Goal: Task Accomplishment & Management: Complete application form

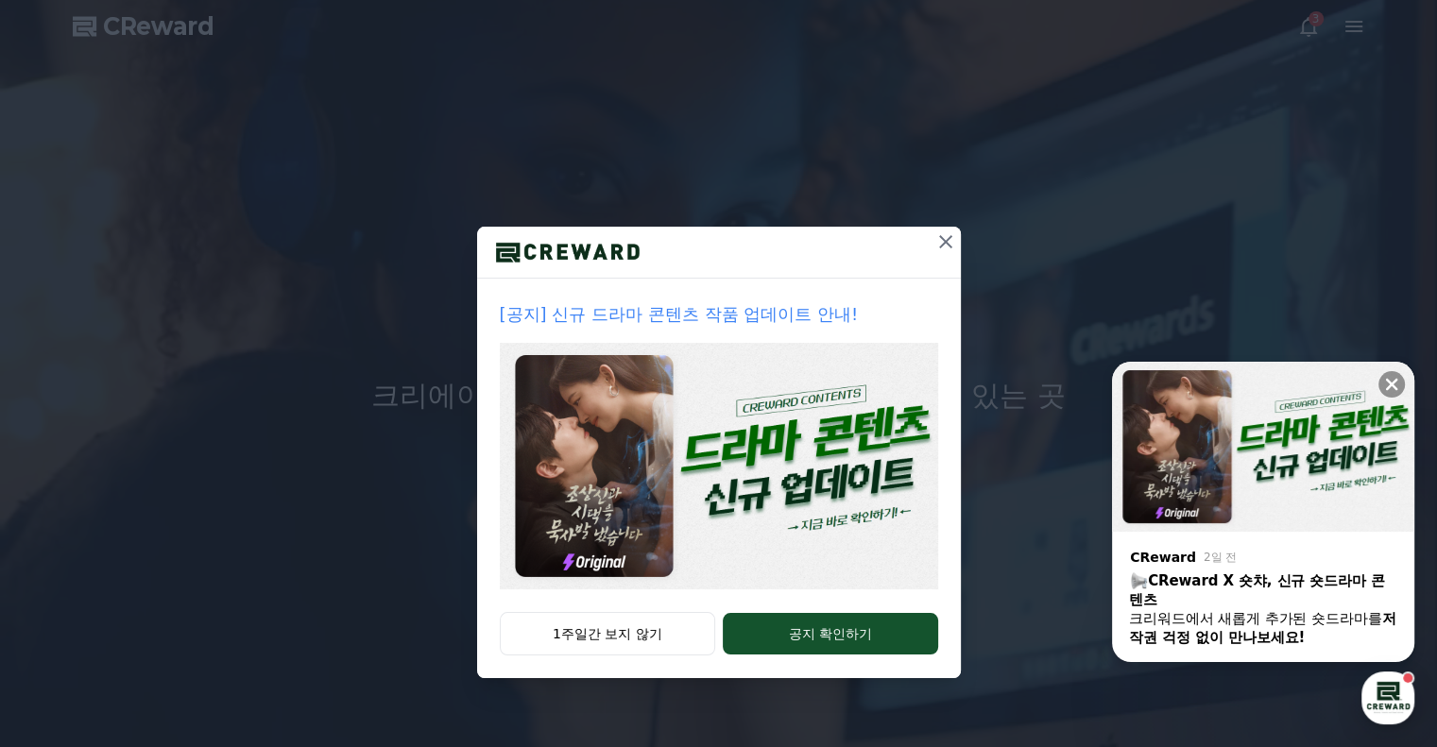
click at [627, 477] on img at bounding box center [719, 466] width 438 height 247
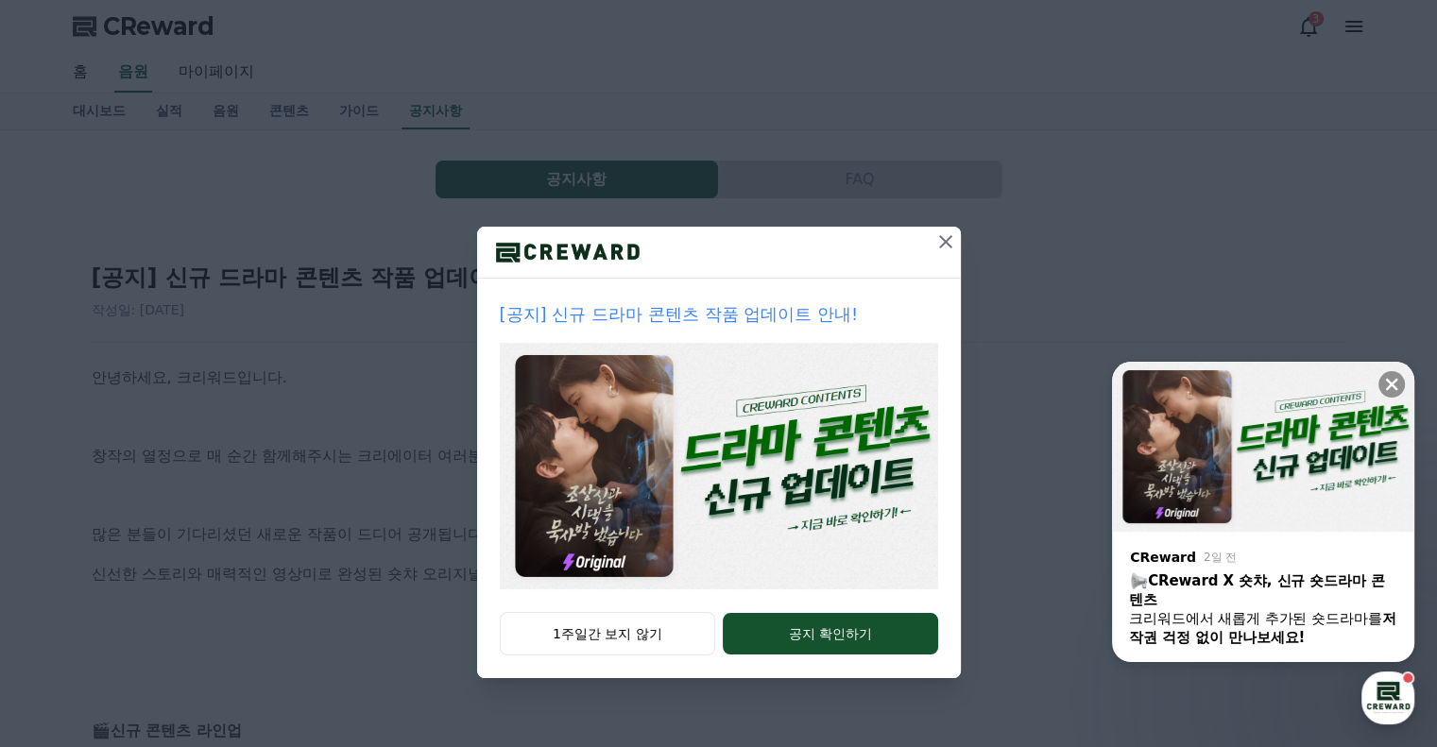
click at [945, 244] on icon at bounding box center [945, 241] width 23 height 23
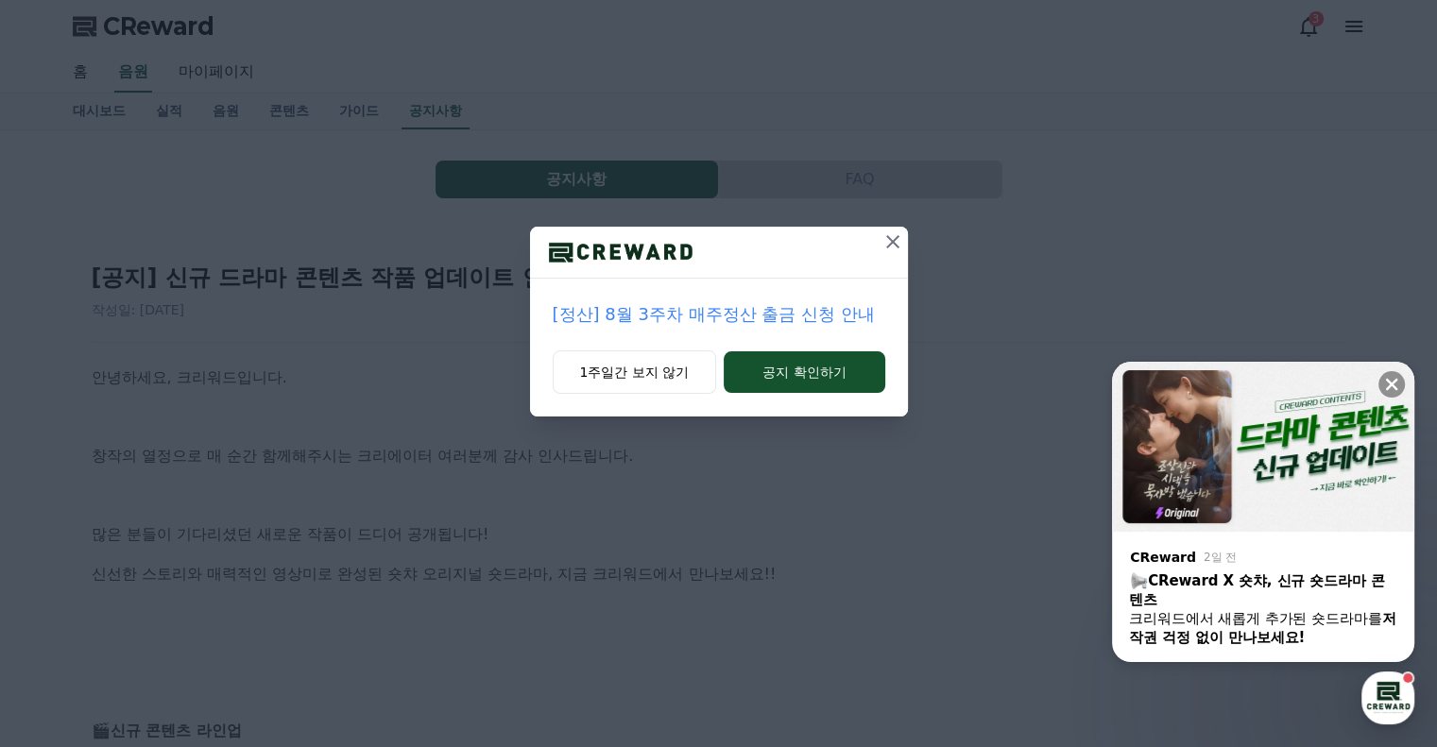
click at [897, 242] on icon at bounding box center [892, 241] width 23 height 23
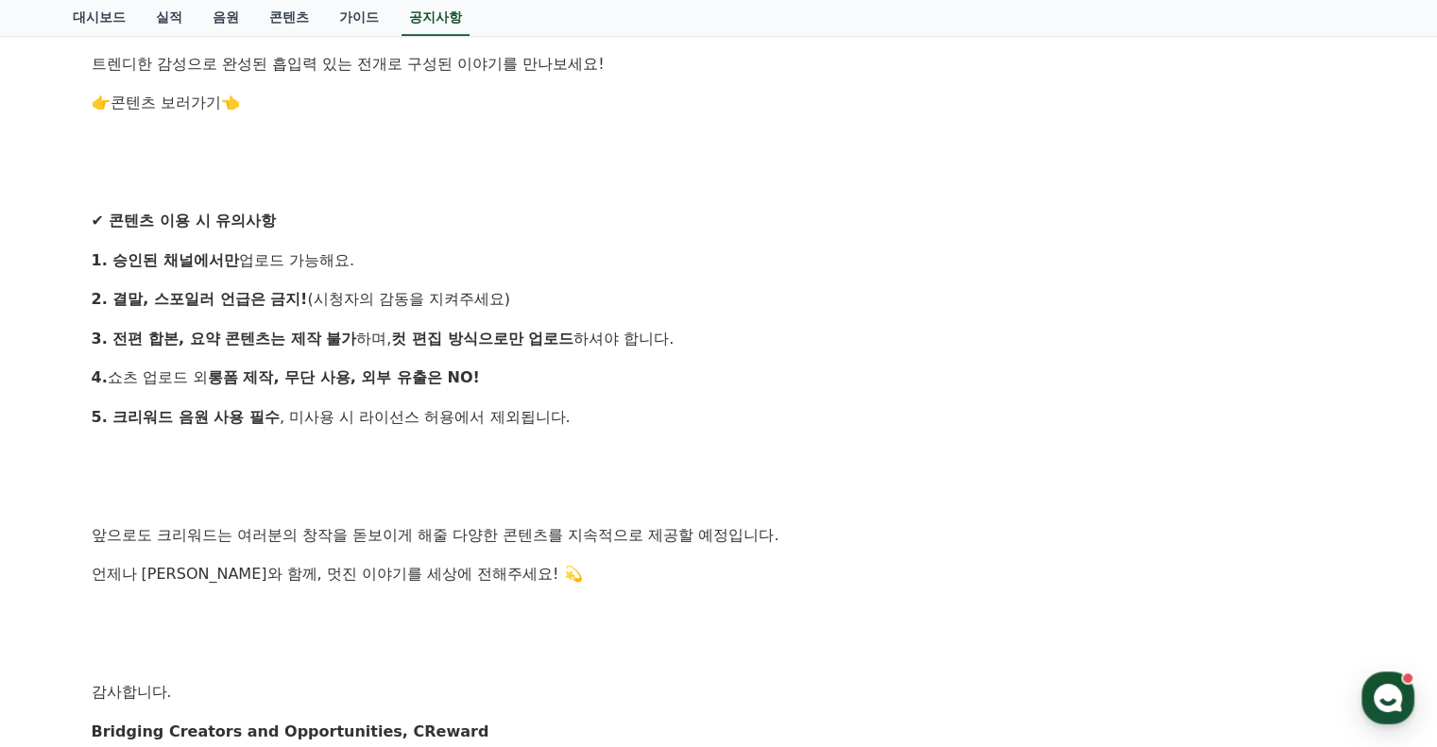
scroll to position [1511, 0]
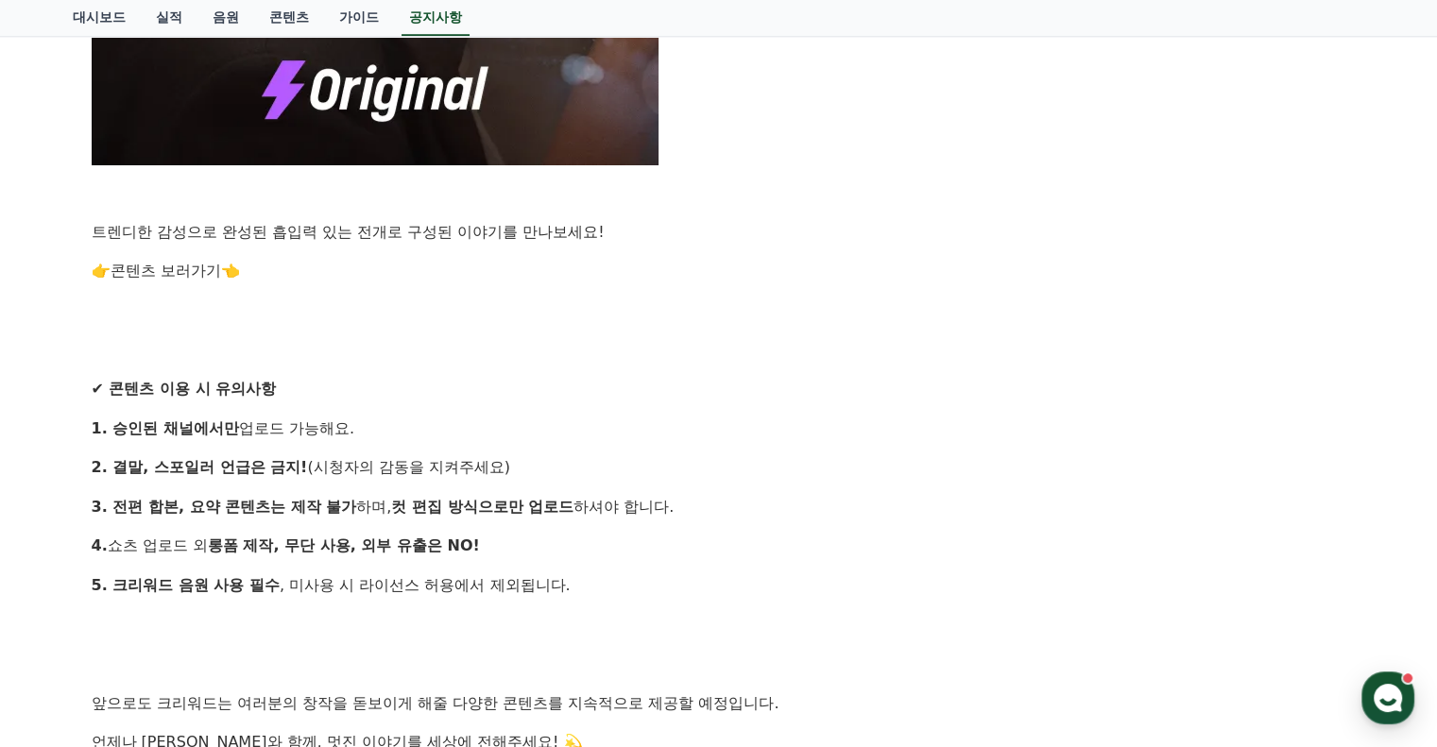
click at [198, 271] on link "콘텐츠 보러가기" at bounding box center [166, 271] width 111 height 18
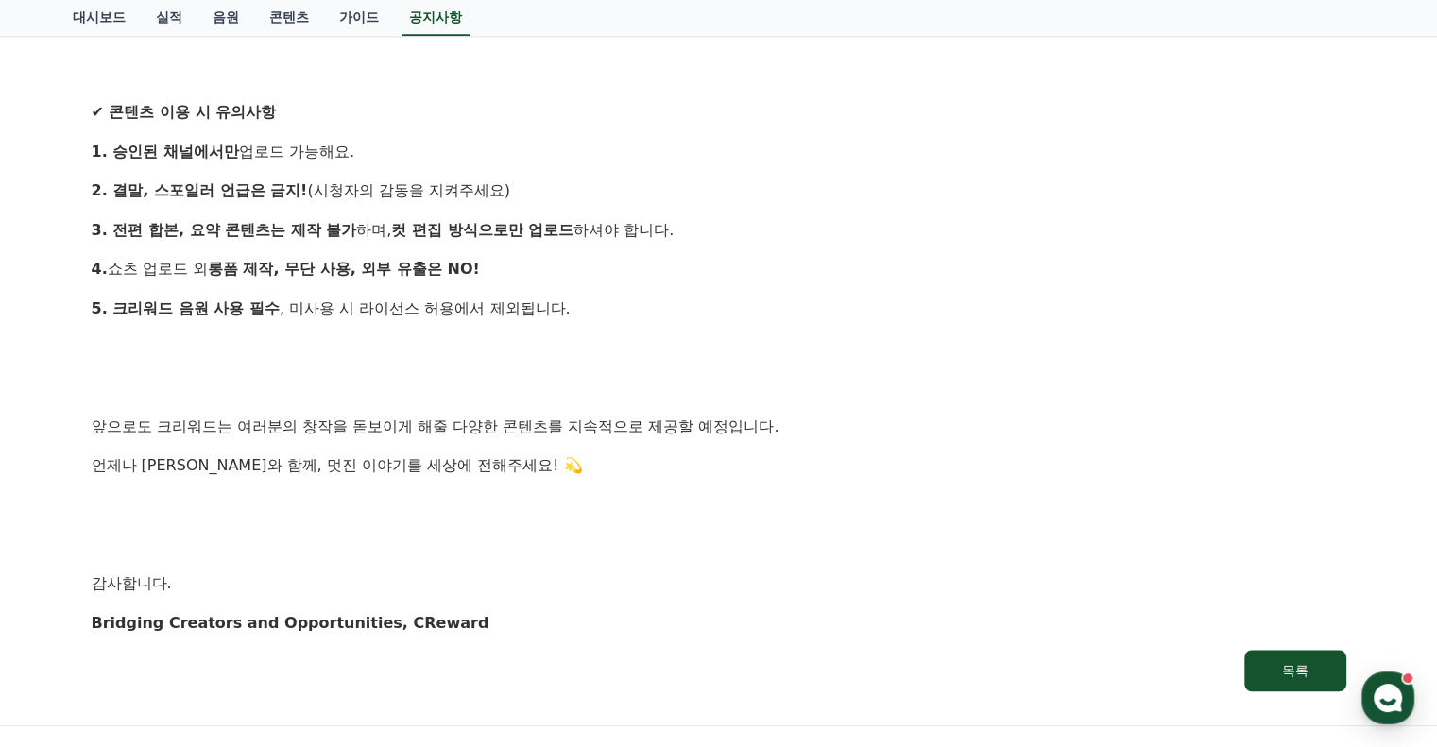
scroll to position [1795, 0]
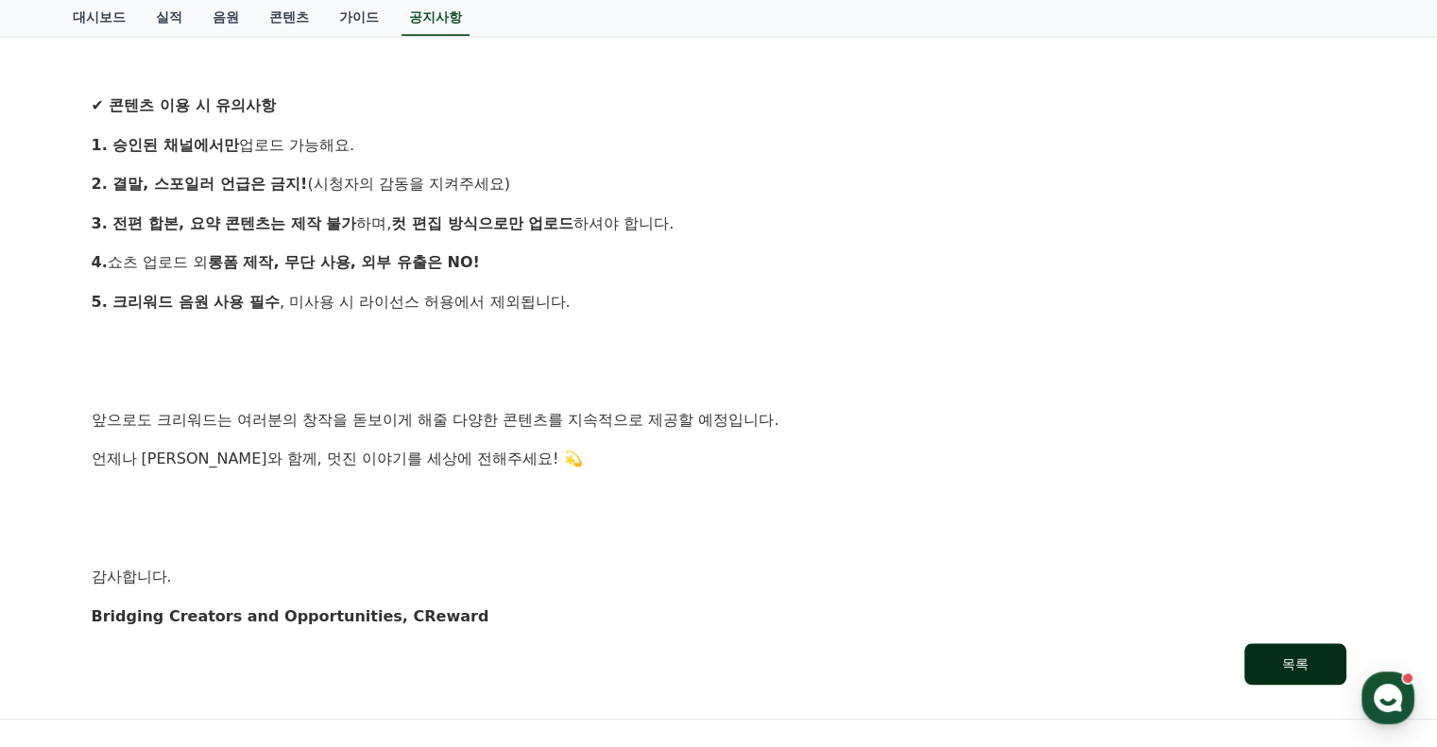
click at [1287, 660] on div "목록" at bounding box center [1295, 664] width 26 height 19
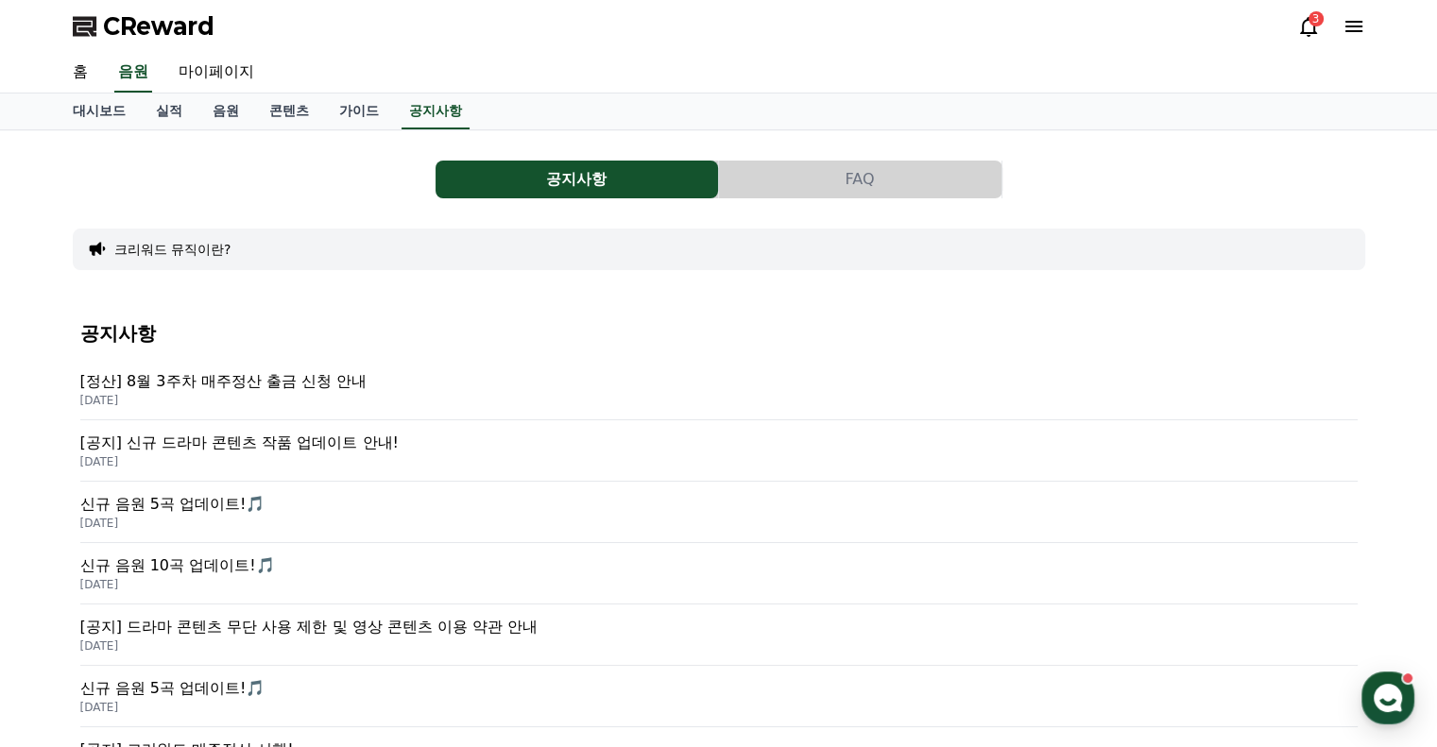
click at [216, 502] on p "신규 음원 5곡 업데이트!🎵" at bounding box center [718, 504] width 1277 height 23
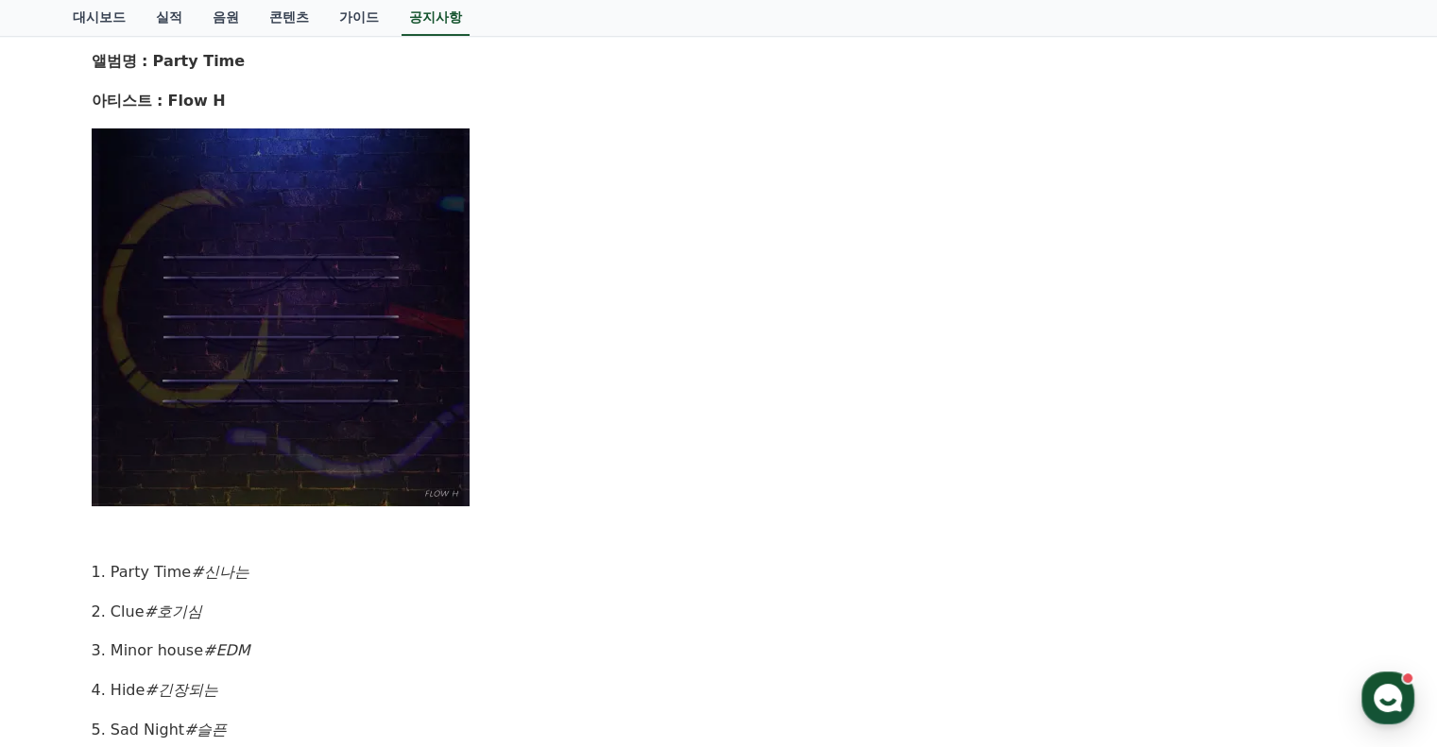
scroll to position [756, 0]
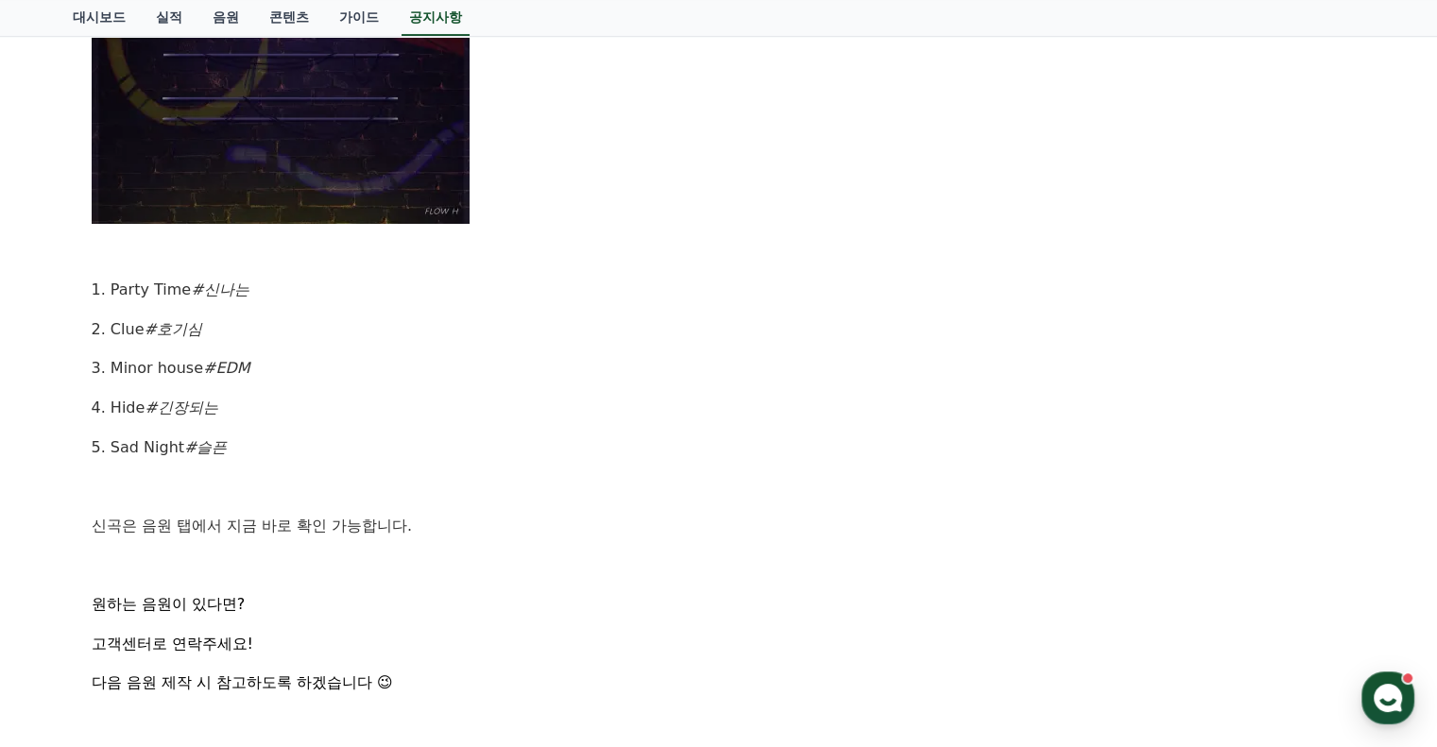
click at [311, 146] on img at bounding box center [281, 35] width 378 height 378
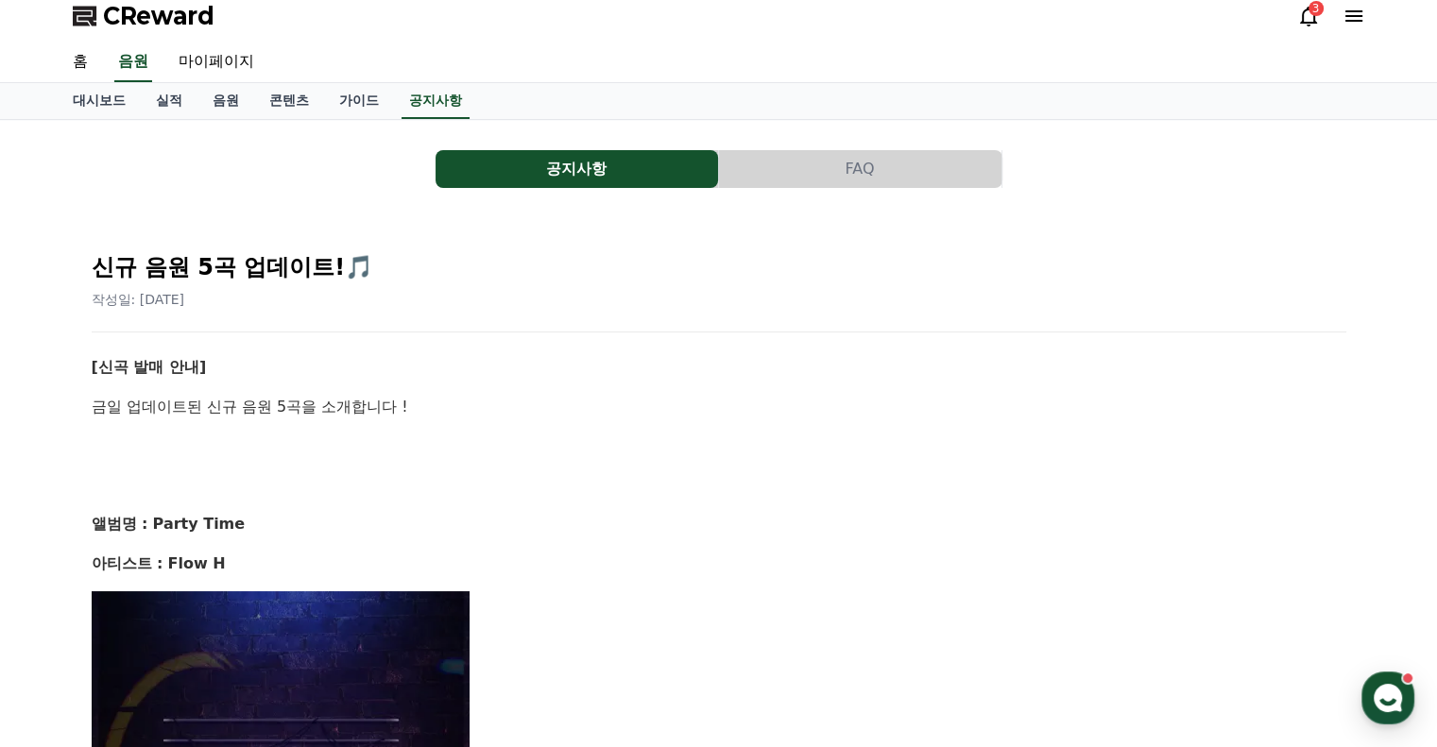
scroll to position [0, 0]
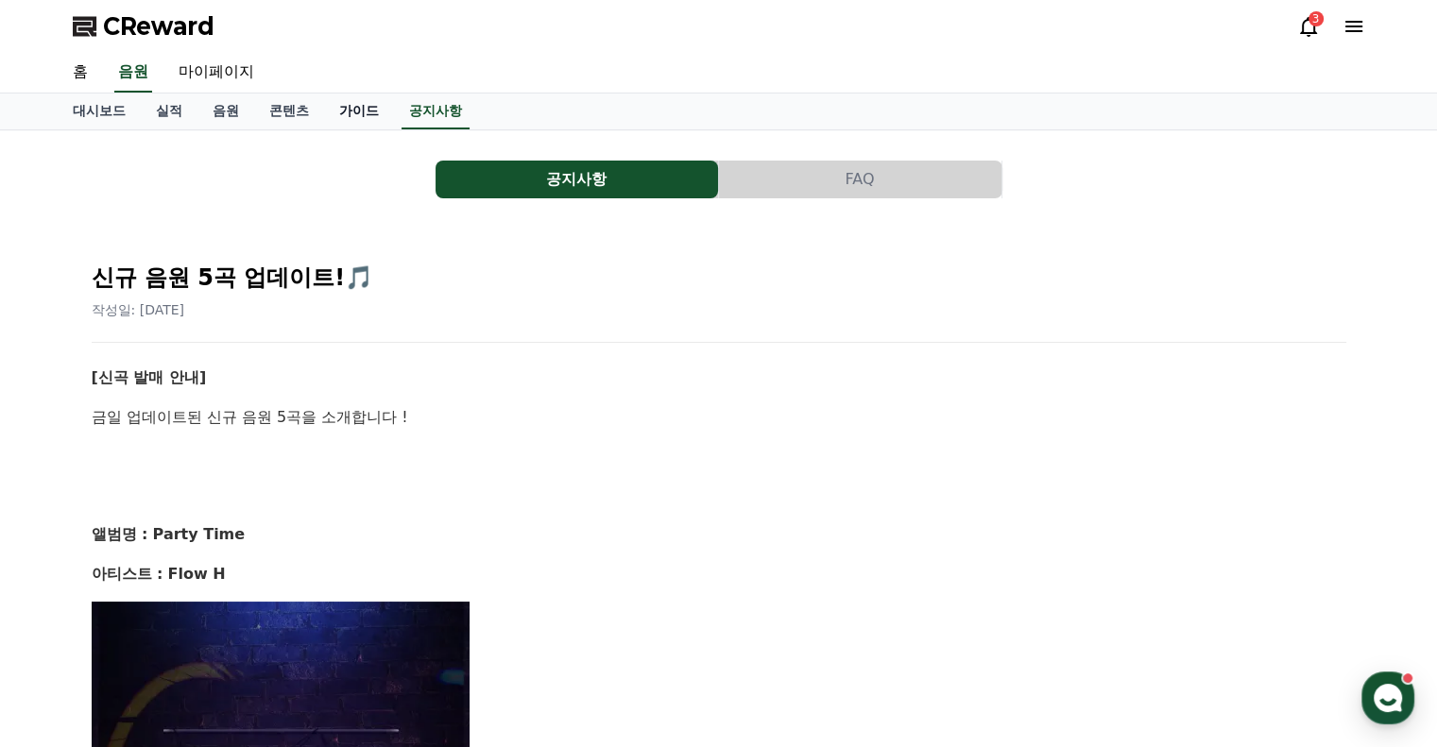
click at [361, 106] on link "가이드" at bounding box center [359, 112] width 70 height 36
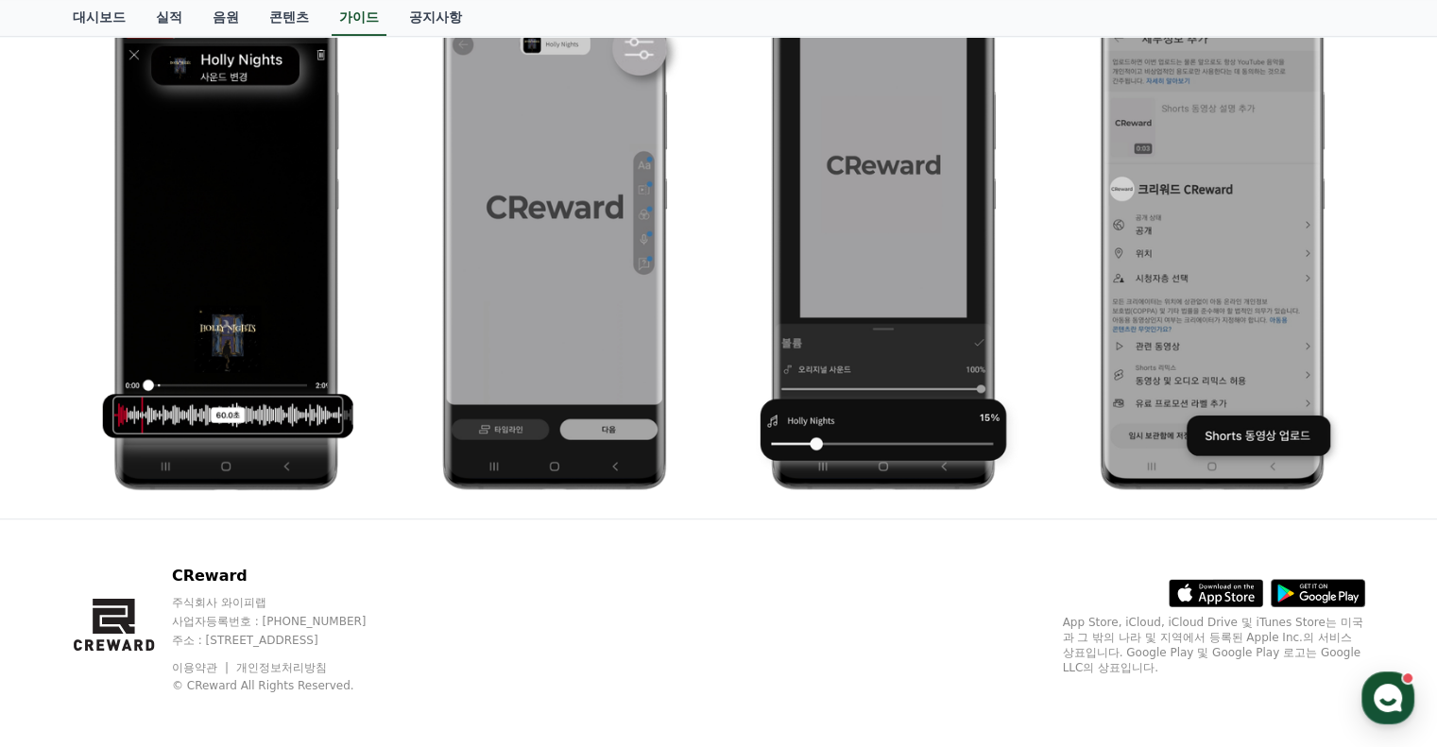
scroll to position [997, 0]
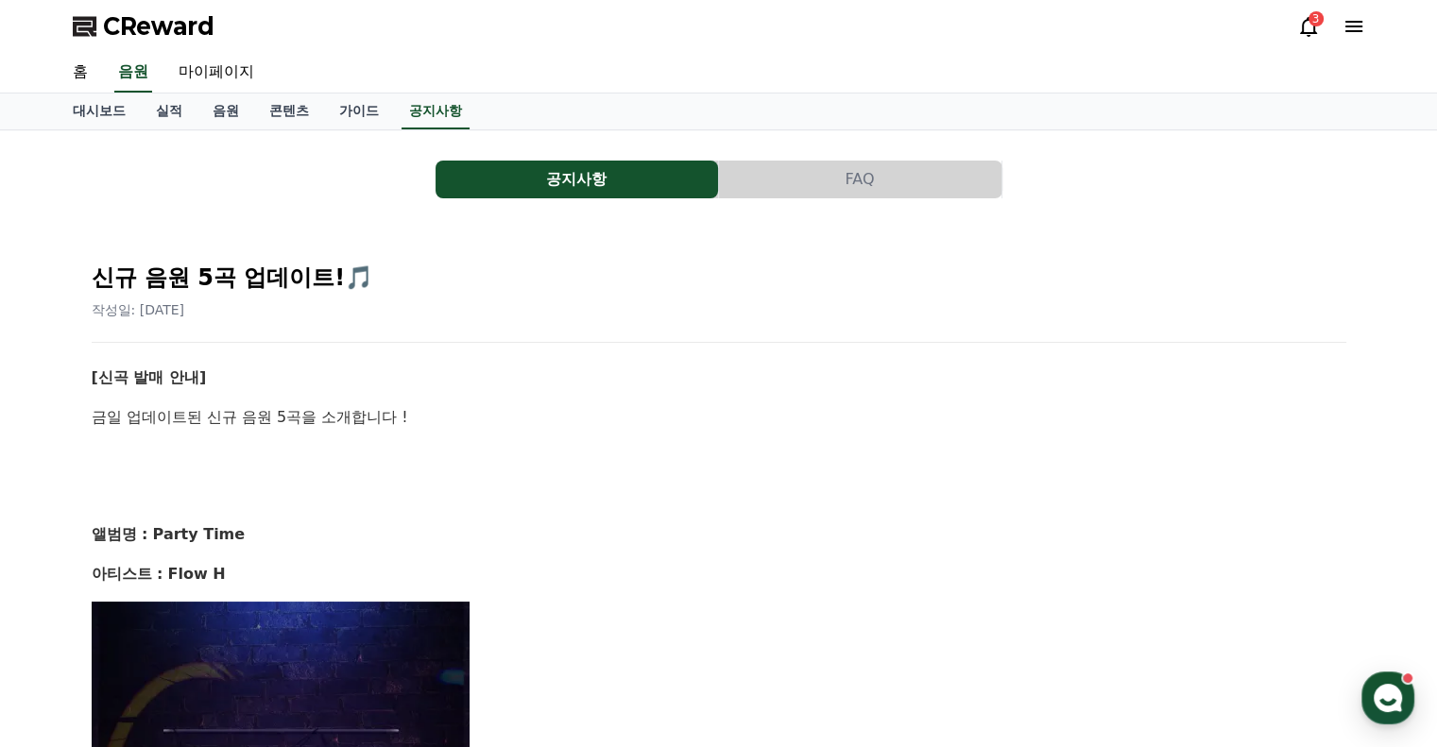
click at [1315, 17] on div "3" at bounding box center [1315, 18] width 15 height 15
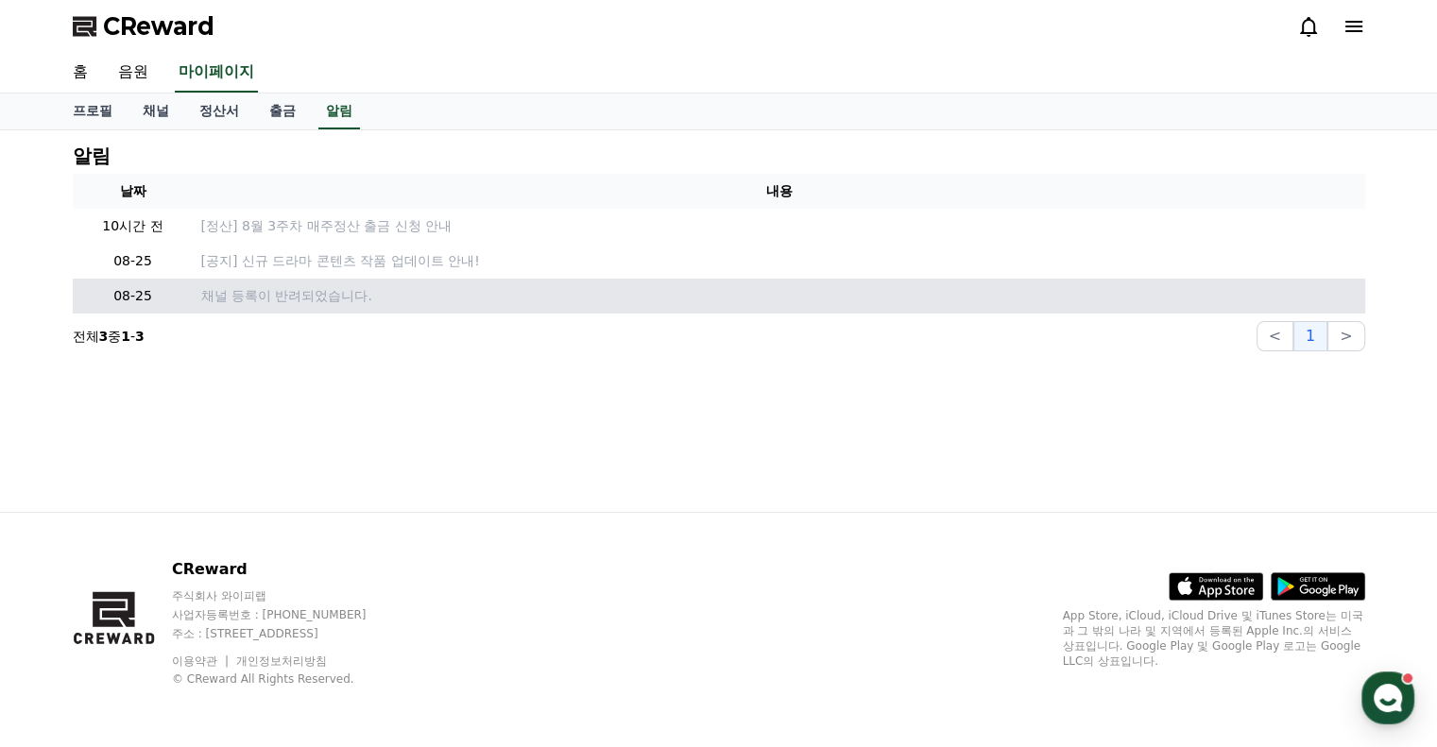
click at [349, 300] on p "채널 등록이 반려되었습니다." at bounding box center [779, 296] width 1156 height 20
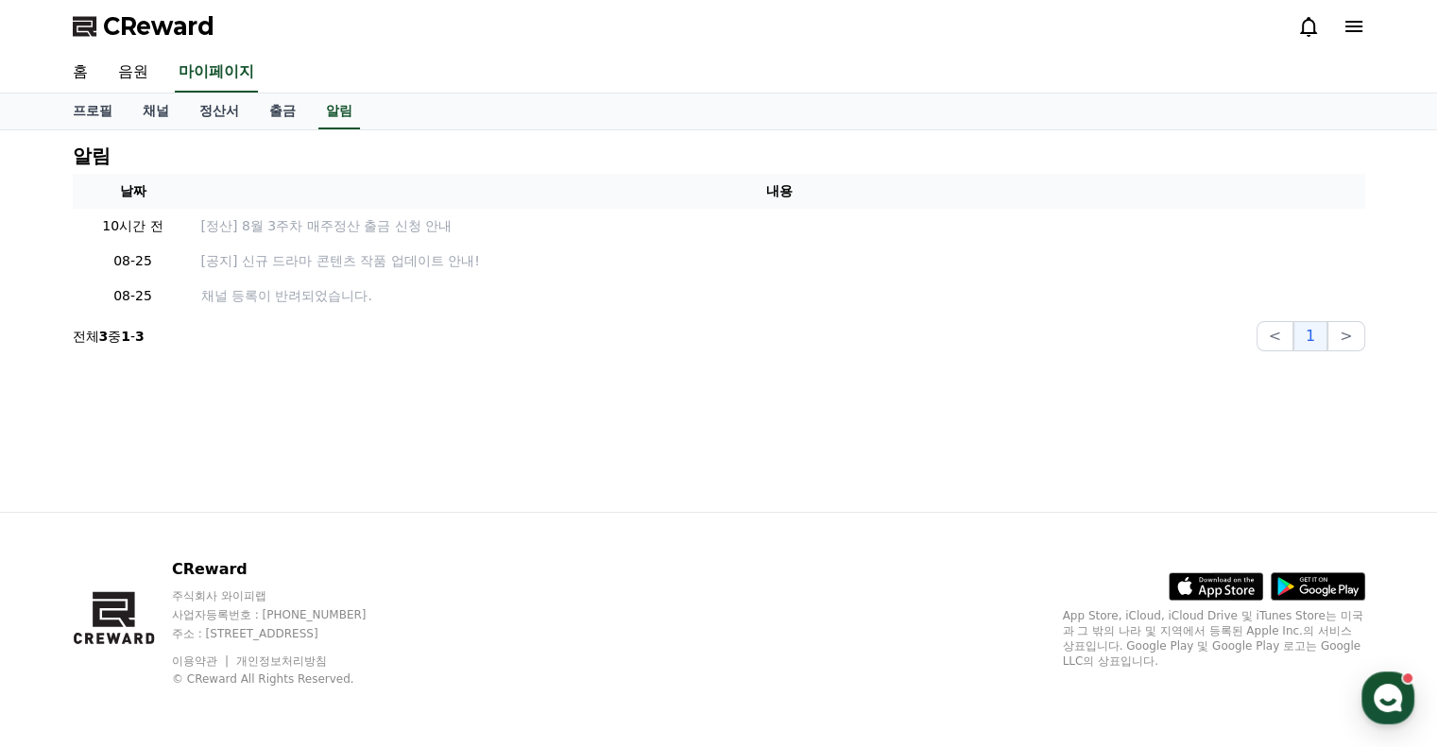
click at [1353, 24] on icon at bounding box center [1353, 26] width 23 height 23
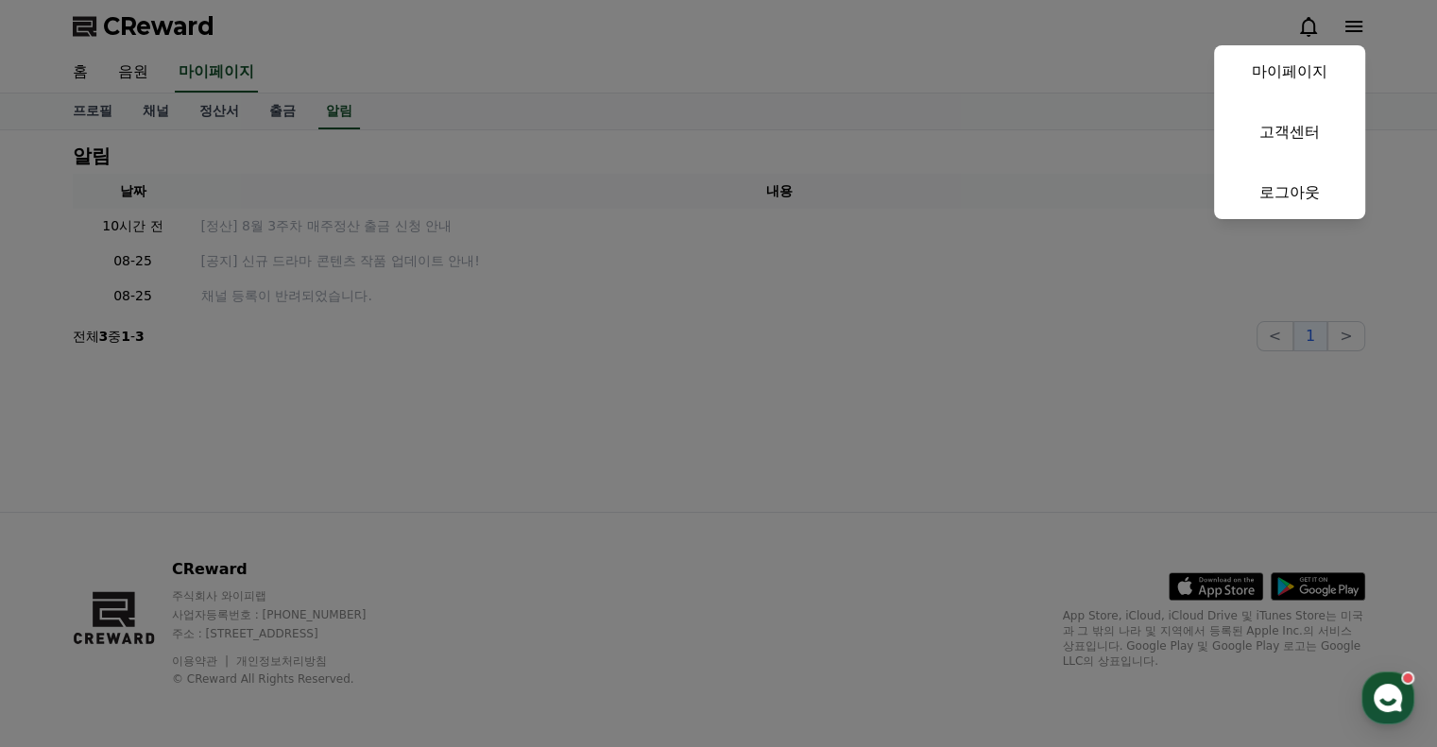
click at [679, 277] on button "close" at bounding box center [718, 373] width 1437 height 747
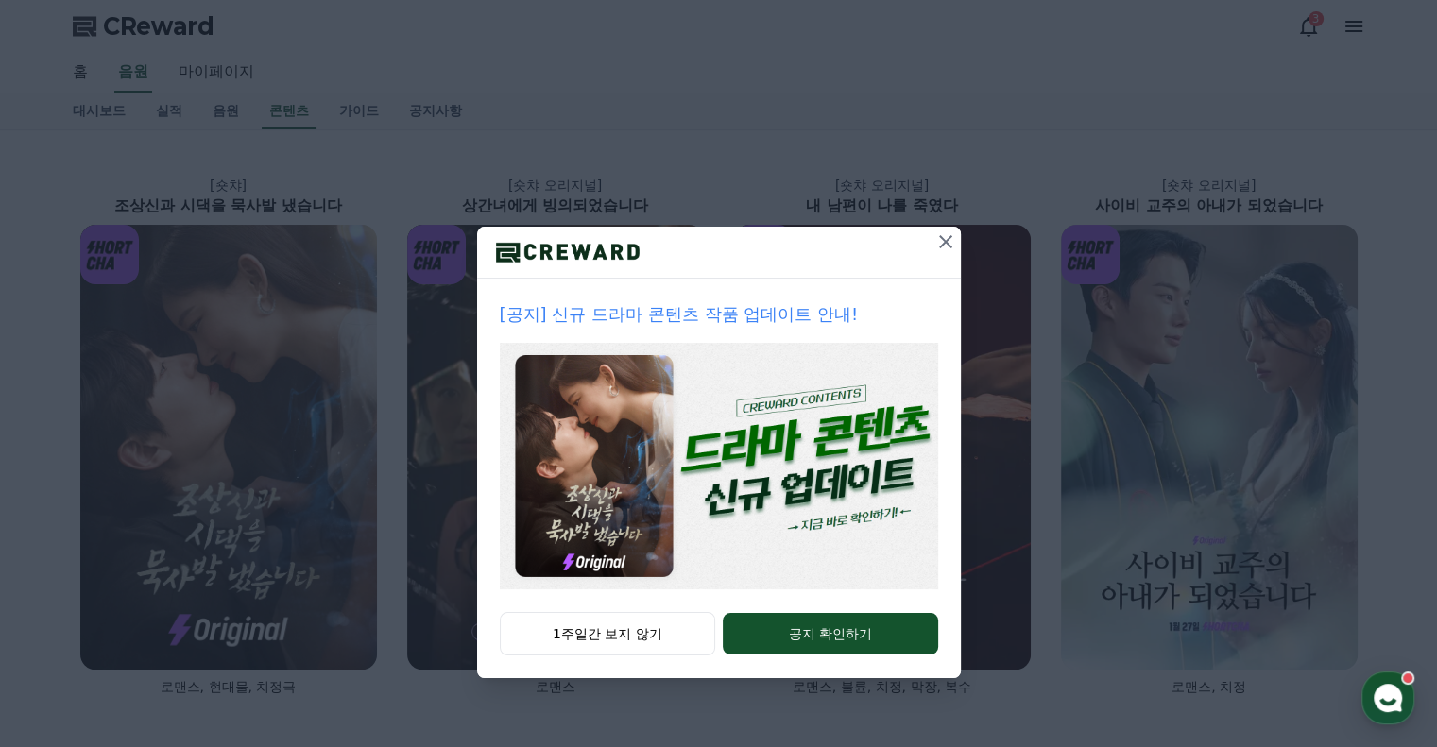
click at [943, 244] on icon at bounding box center [945, 241] width 13 height 13
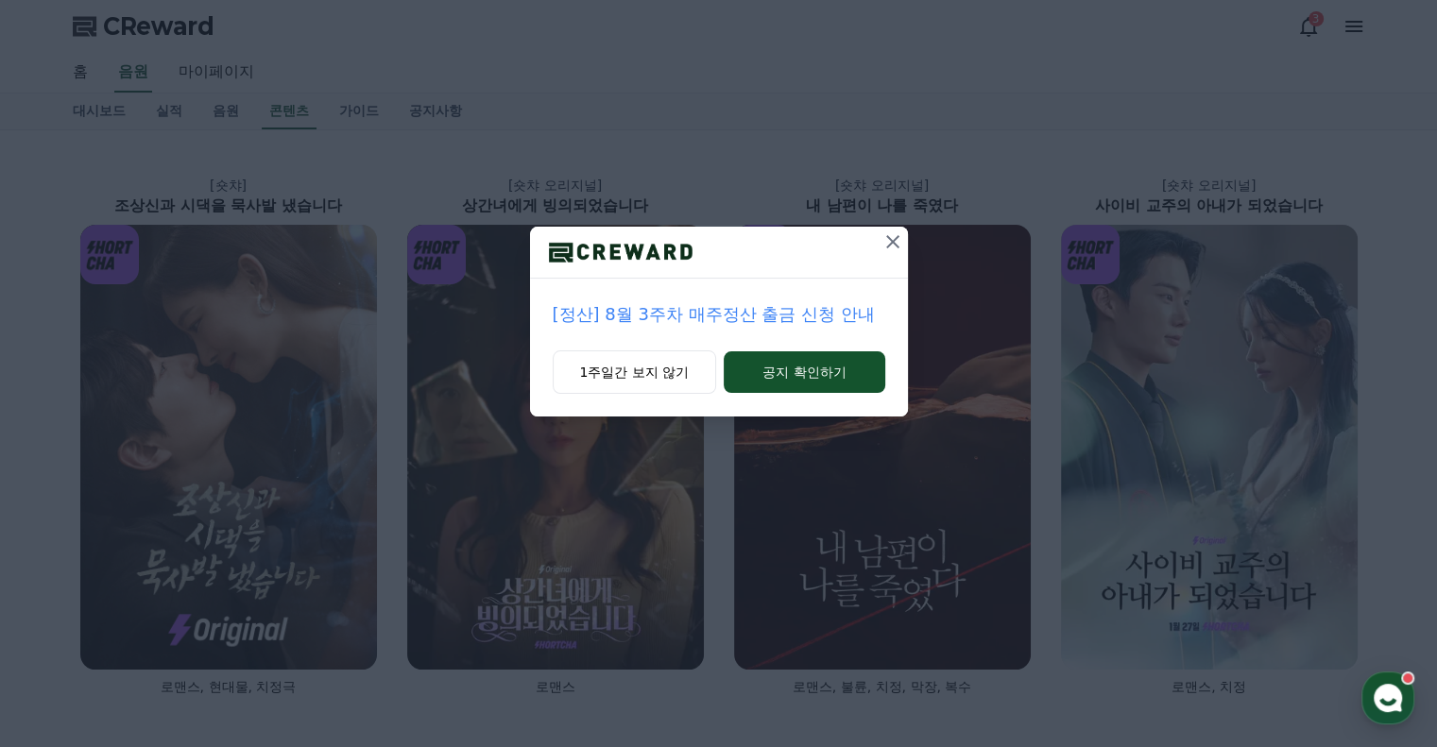
click at [895, 243] on icon at bounding box center [892, 241] width 23 height 23
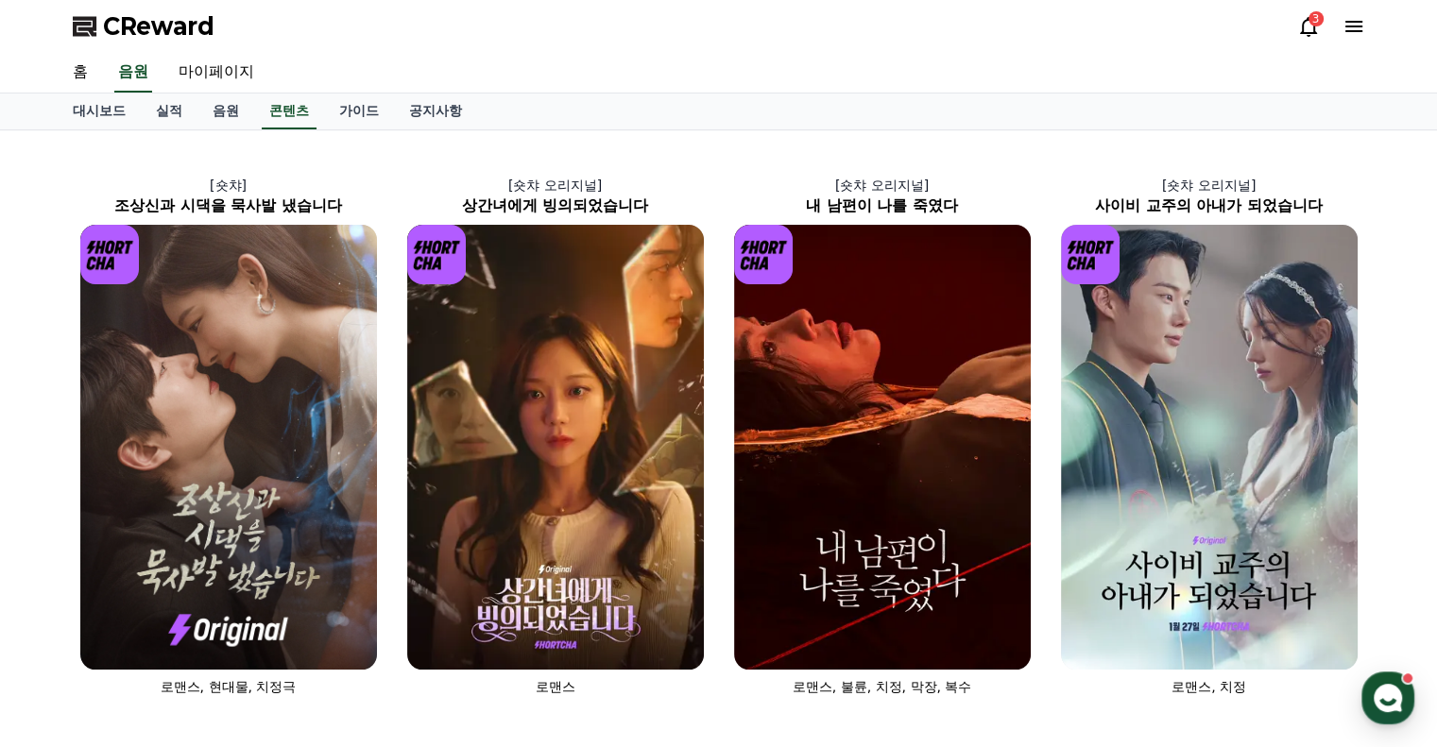
click at [1312, 18] on div "3" at bounding box center [1315, 18] width 15 height 15
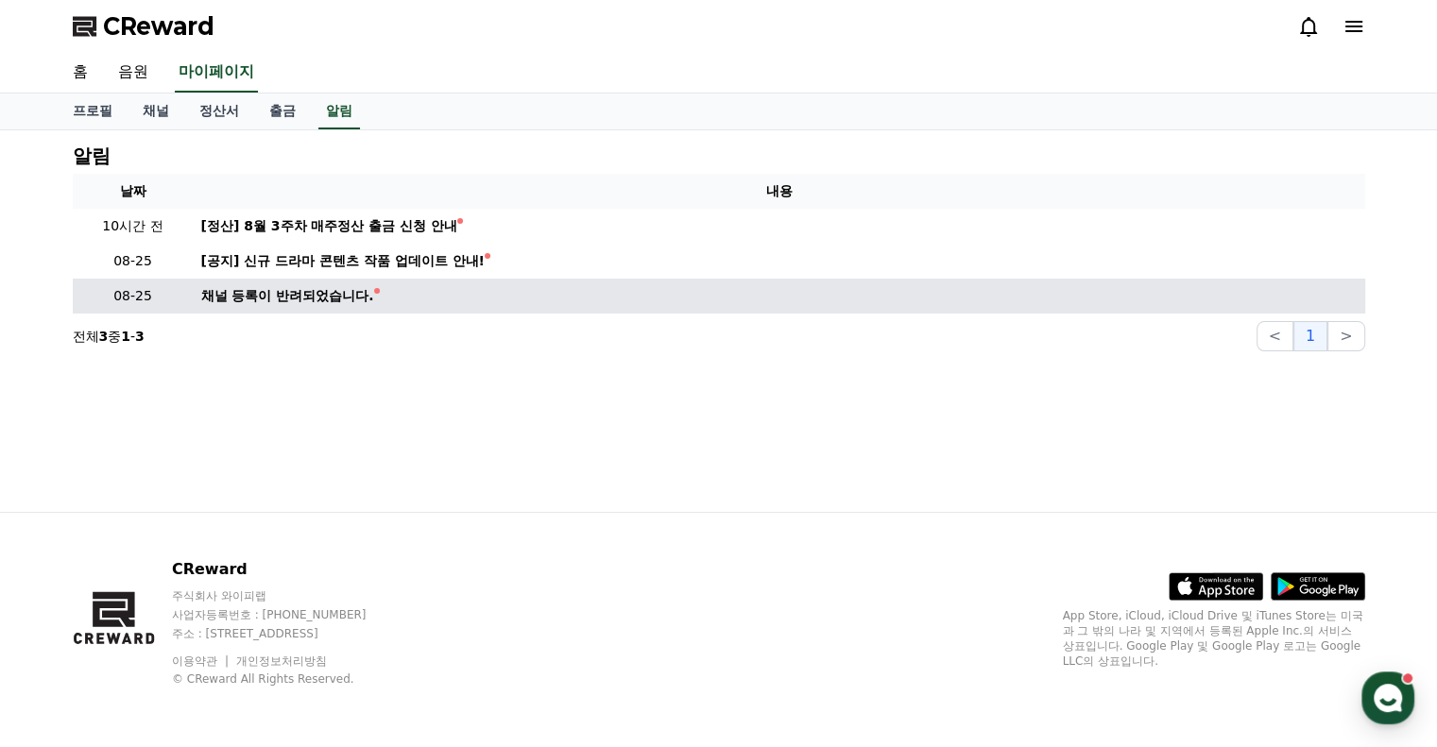
click at [281, 290] on div "채널 등록이 반려되었습니다." at bounding box center [287, 296] width 173 height 20
click at [234, 293] on div "채널 등록이 반려되었습니다." at bounding box center [287, 296] width 173 height 20
click at [316, 296] on div "채널 등록이 반려되었습니다." at bounding box center [287, 296] width 173 height 20
click at [148, 298] on p "08-25" at bounding box center [133, 296] width 106 height 20
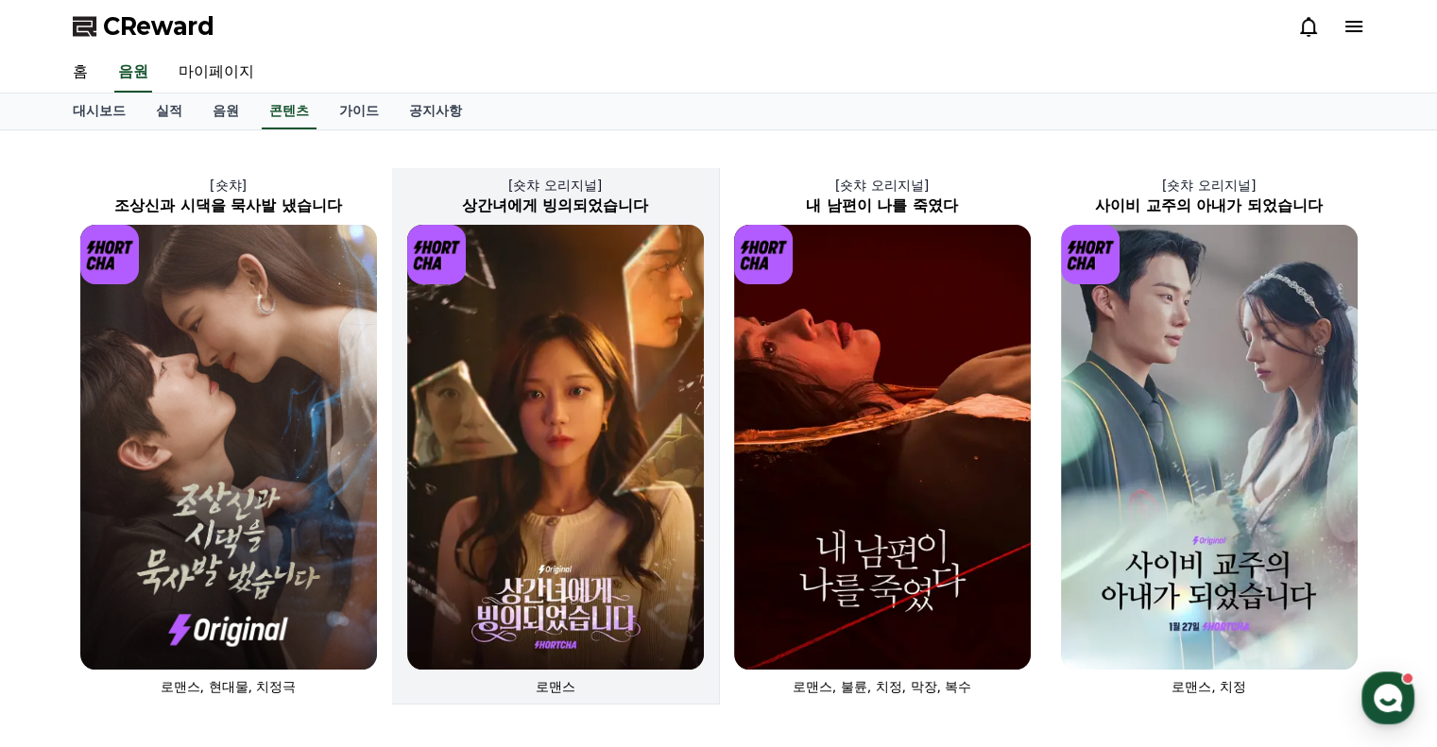
click at [655, 362] on img at bounding box center [555, 447] width 297 height 445
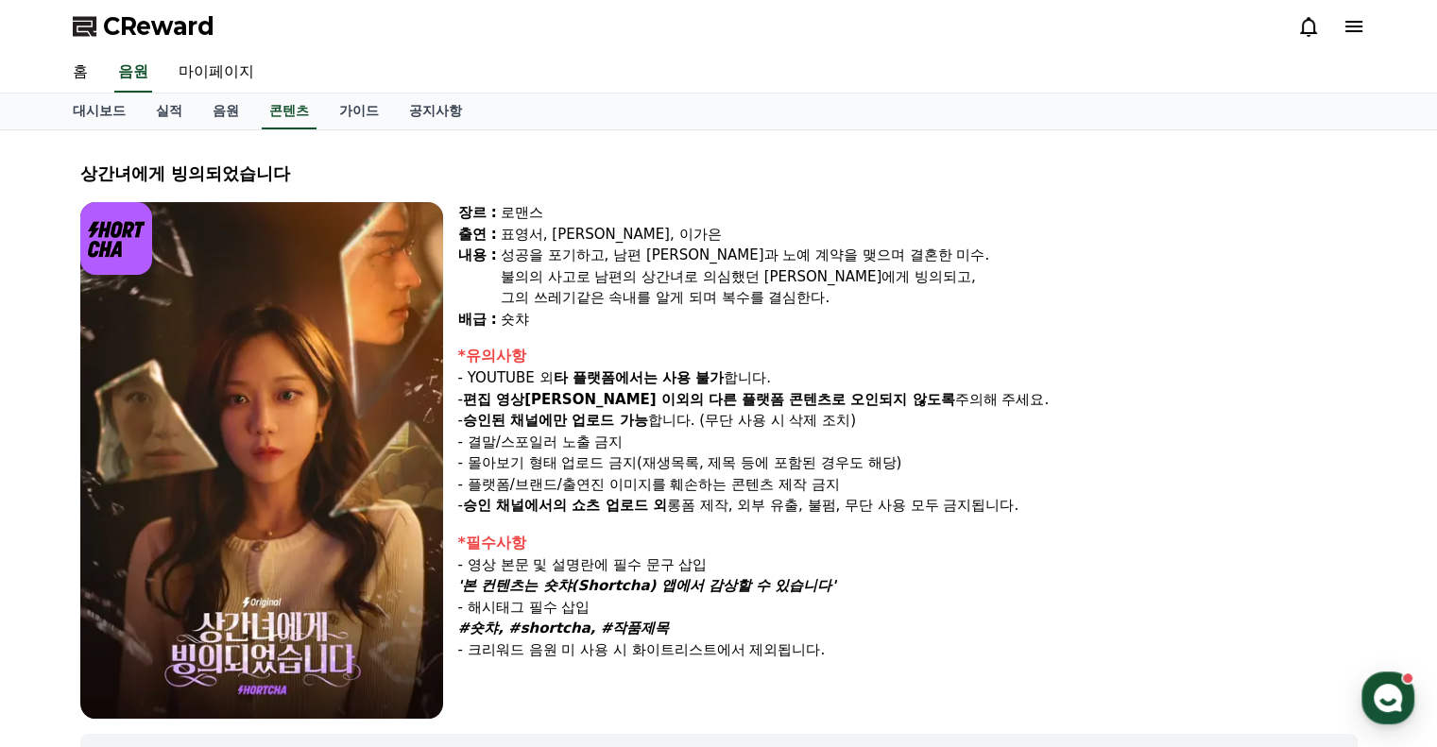
click at [155, 26] on span "CReward" at bounding box center [158, 26] width 111 height 30
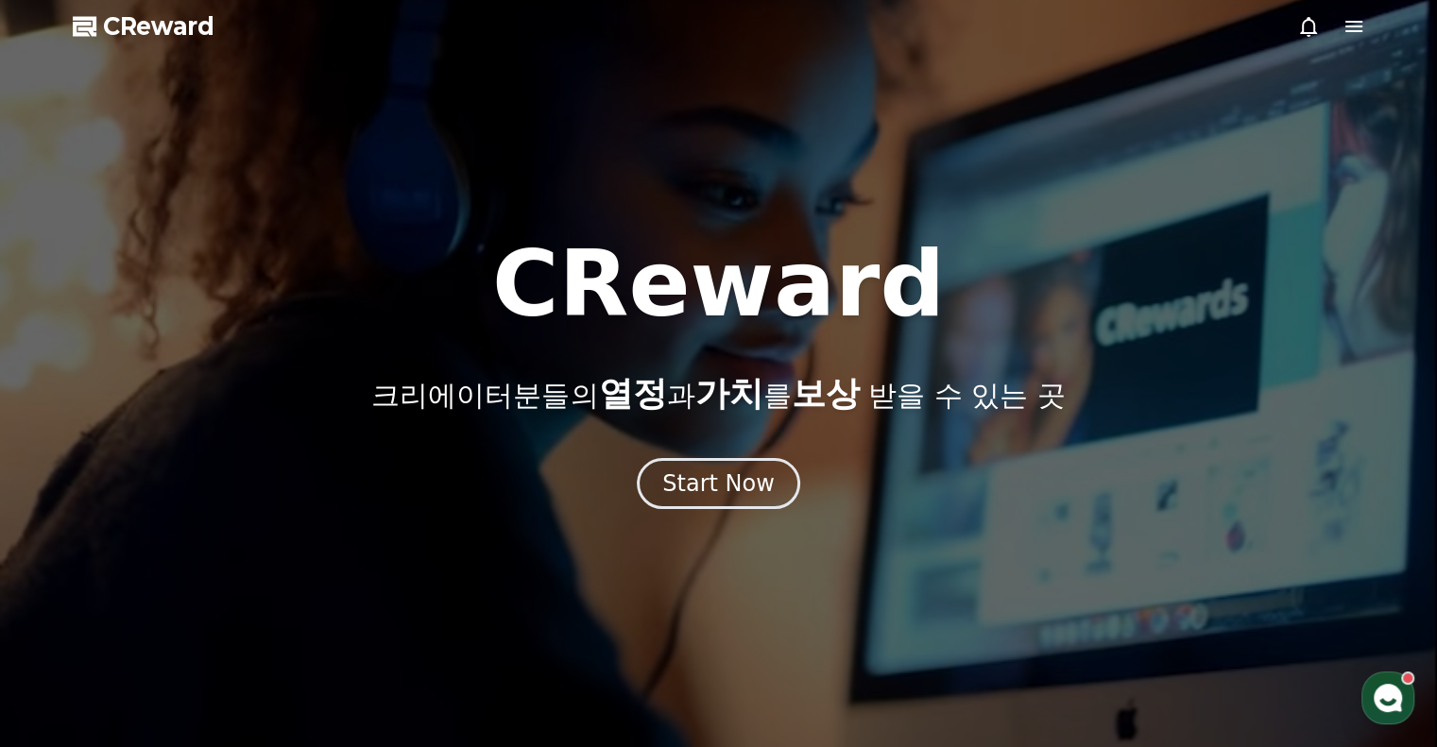
click at [1356, 29] on icon at bounding box center [1353, 26] width 23 height 23
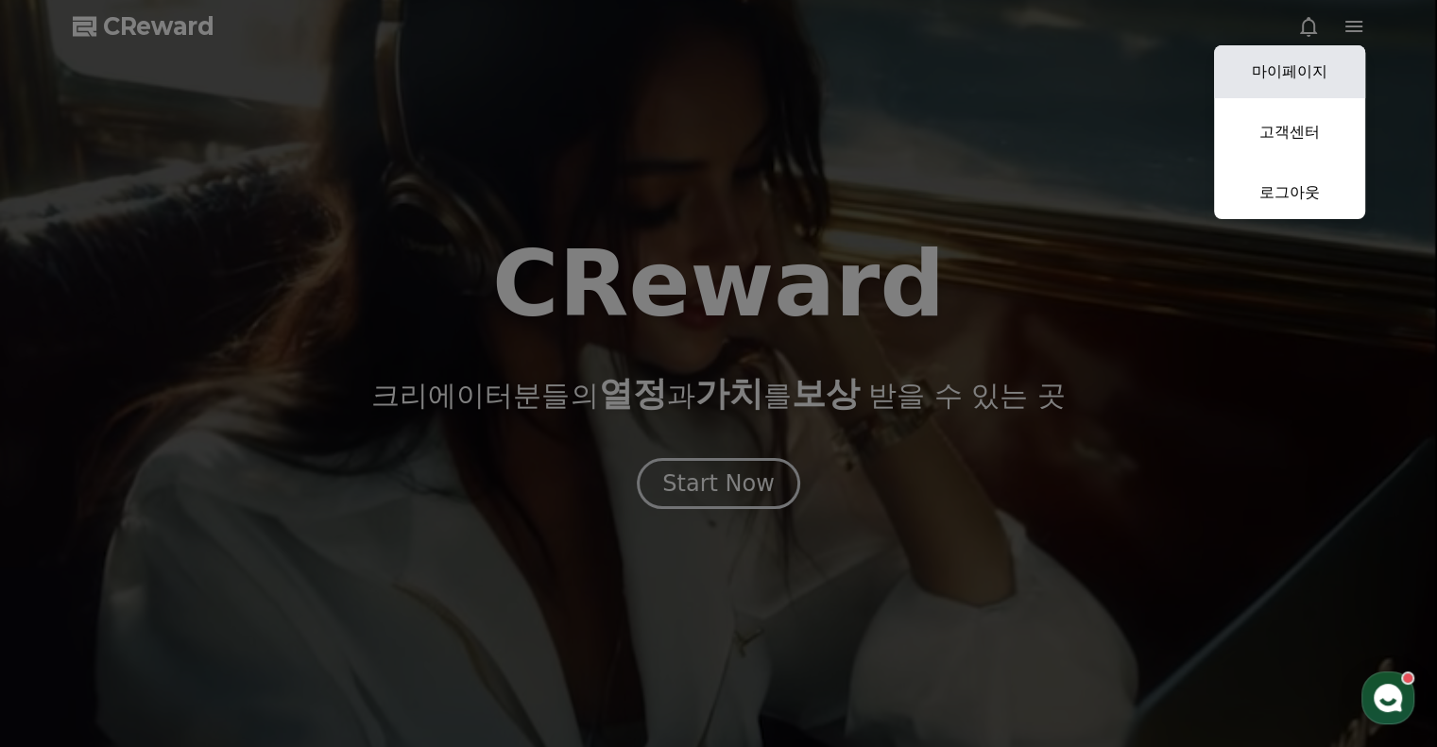
click at [1321, 79] on link "마이페이지" at bounding box center [1289, 71] width 151 height 53
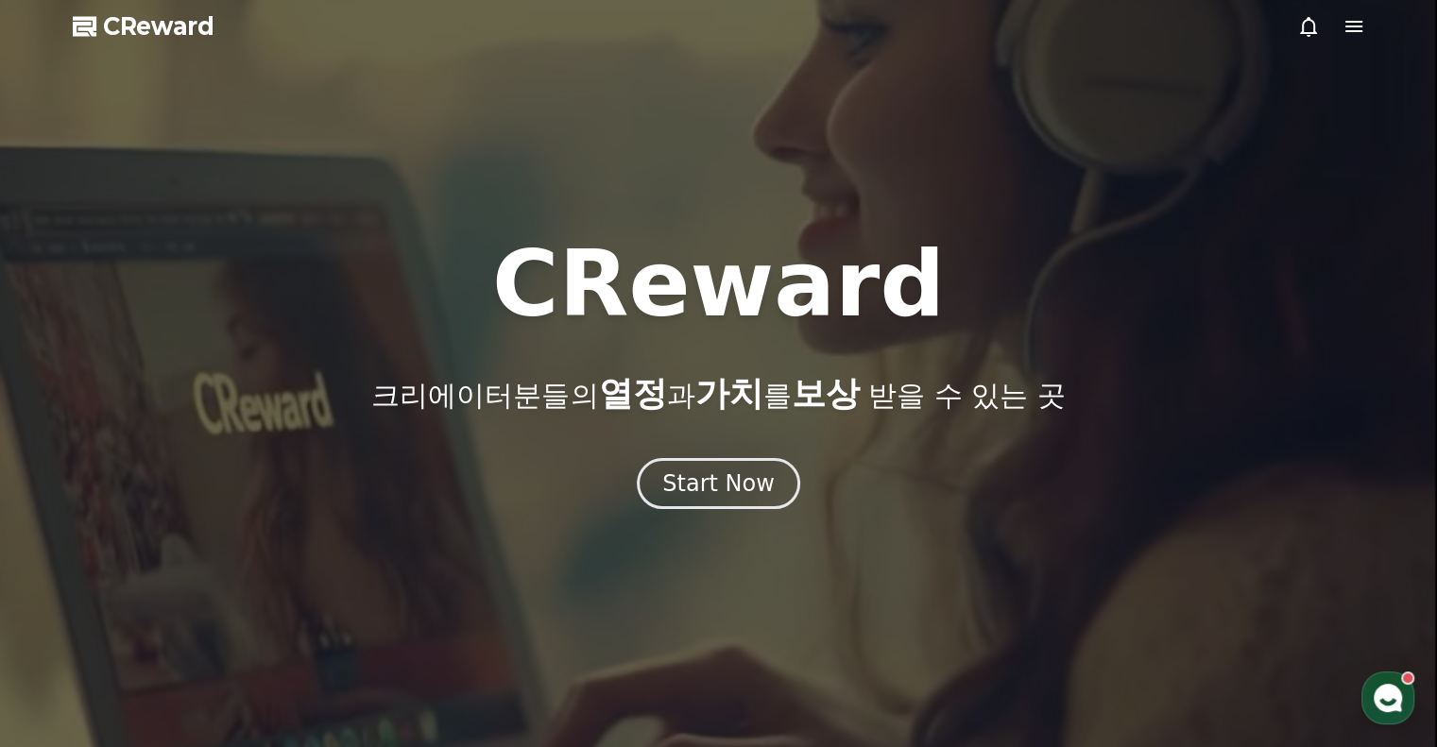
select select "**********"
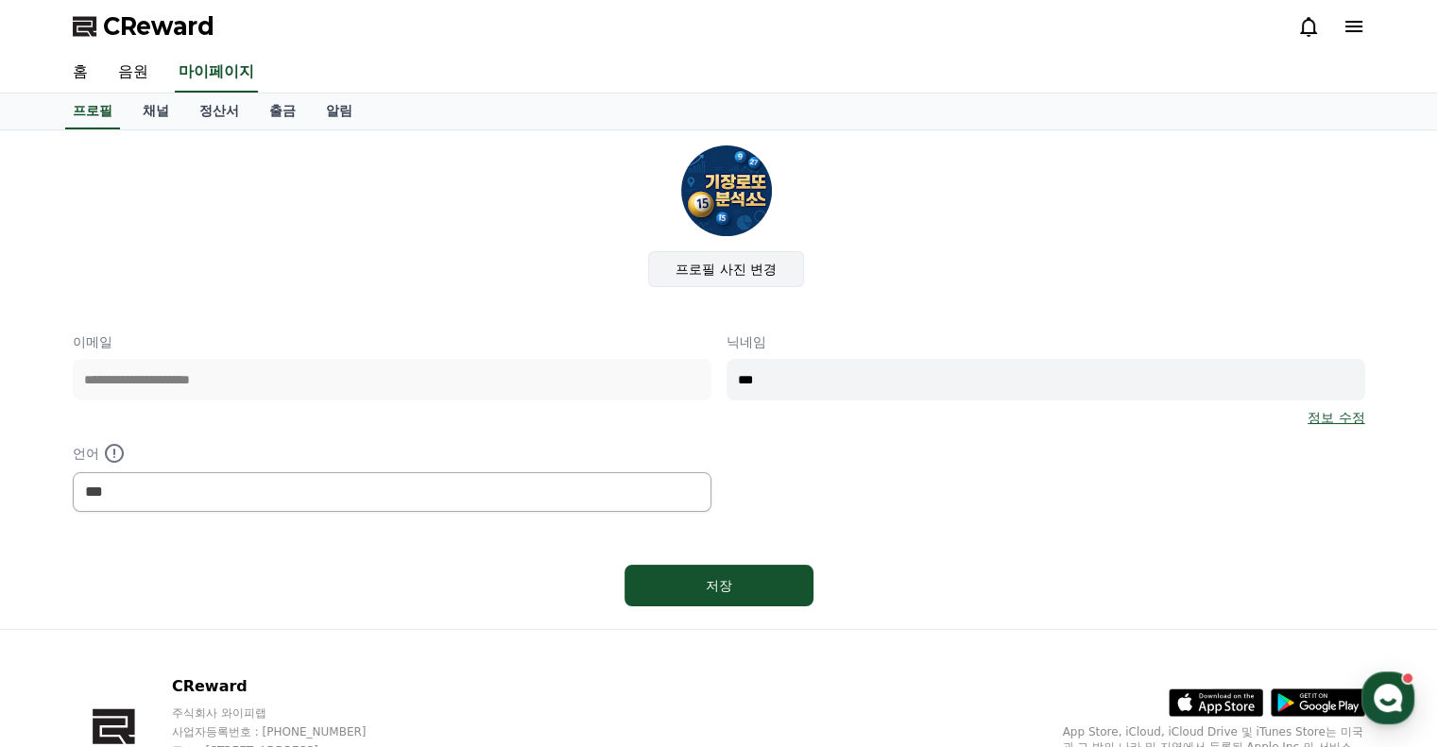
click at [737, 267] on label "프로필 사진 변경" at bounding box center [726, 269] width 156 height 36
click at [0, 0] on input "프로필 사진 변경" at bounding box center [0, 0] width 0 height 0
click at [732, 264] on label "프로필 사진 변경" at bounding box center [726, 269] width 156 height 36
click at [0, 0] on input "프로필 사진 변경" at bounding box center [0, 0] width 0 height 0
click at [162, 116] on link "채널" at bounding box center [156, 112] width 57 height 36
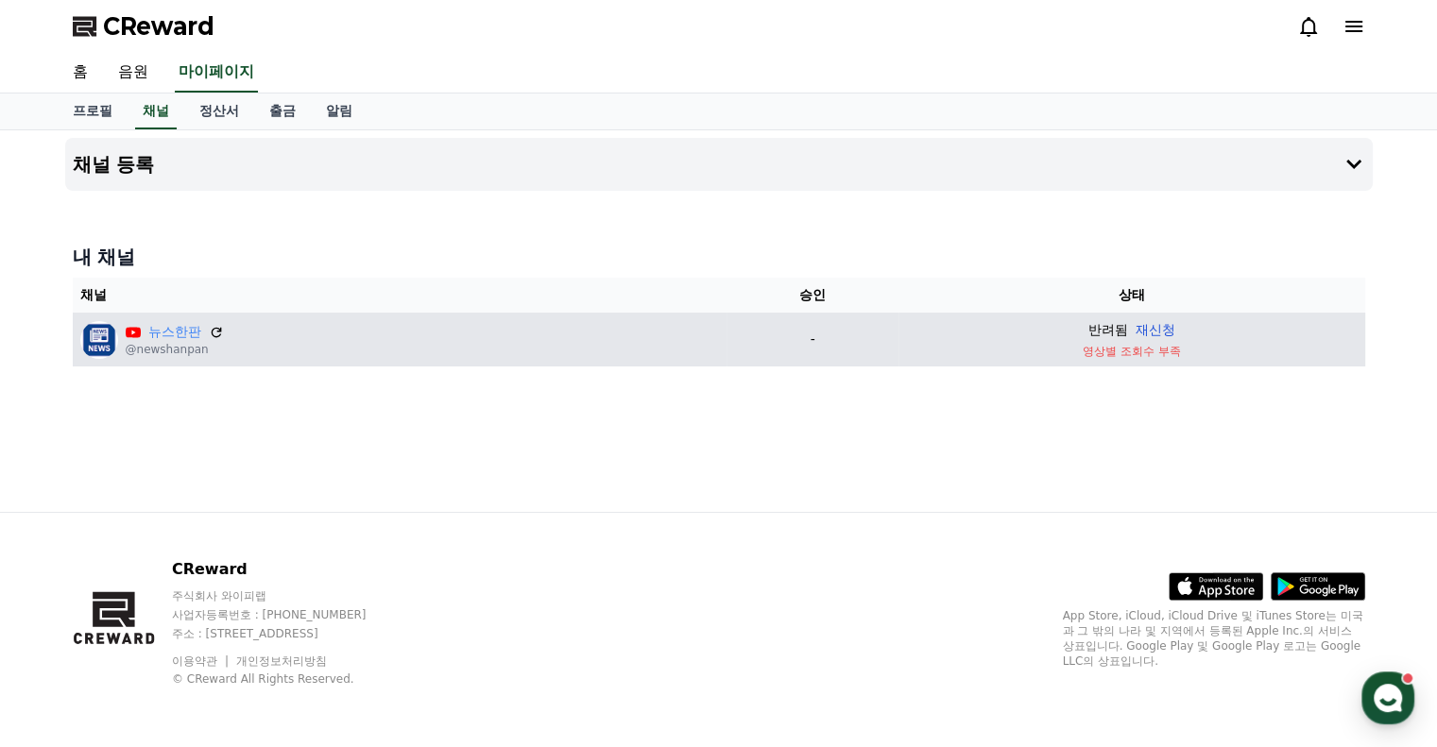
click at [1144, 326] on button "재신청" at bounding box center [1155, 330] width 40 height 20
click at [102, 340] on img at bounding box center [99, 339] width 38 height 38
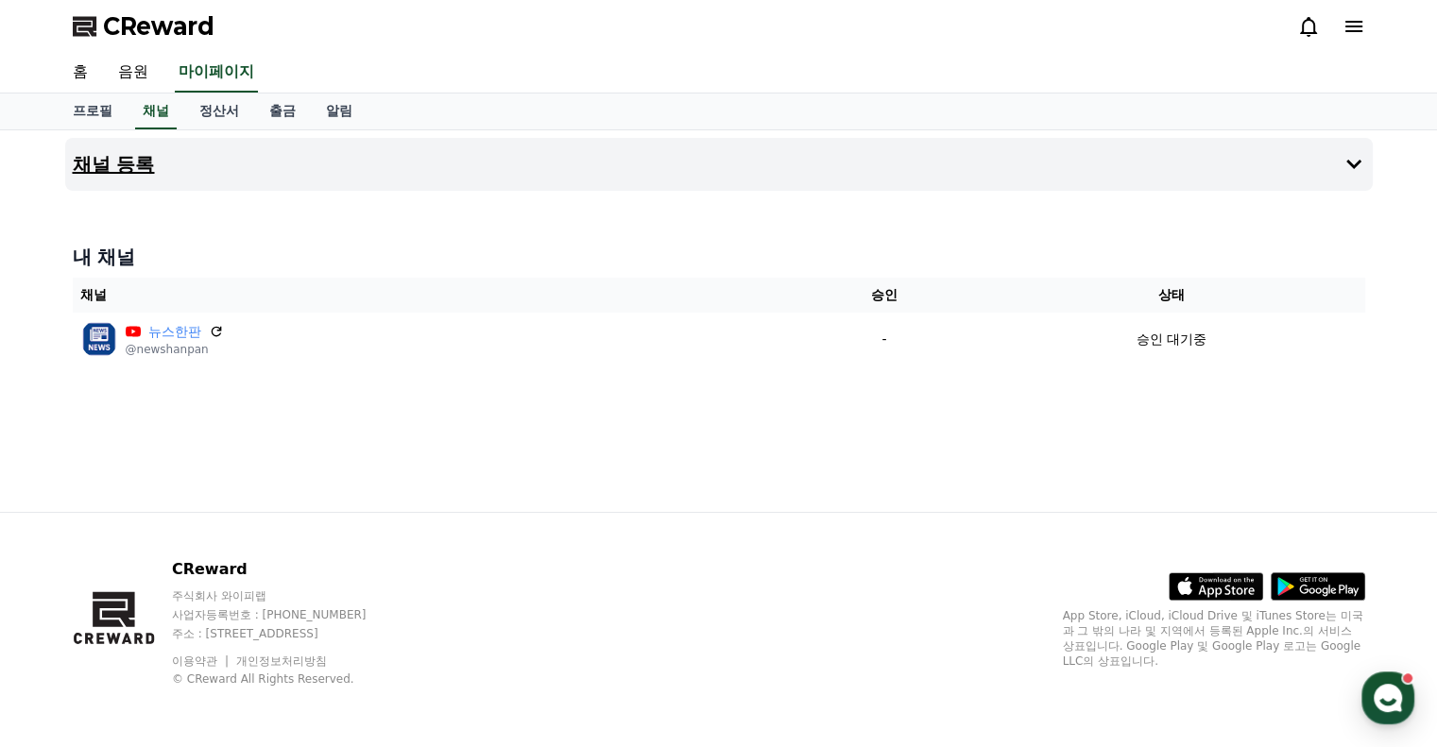
click at [1353, 163] on icon at bounding box center [1353, 164] width 15 height 9
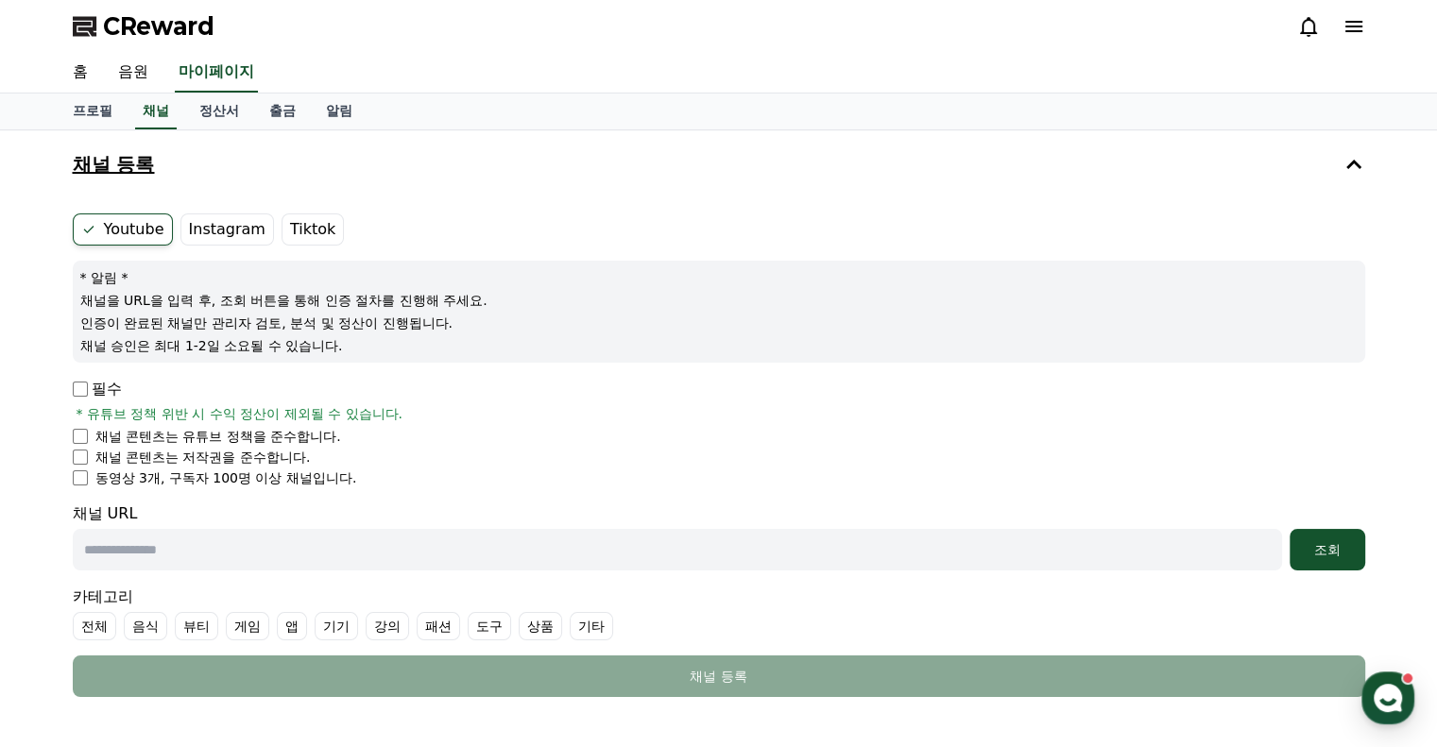
paste input "**********"
type input "**********"
click at [1322, 543] on div "조회" at bounding box center [1327, 549] width 60 height 19
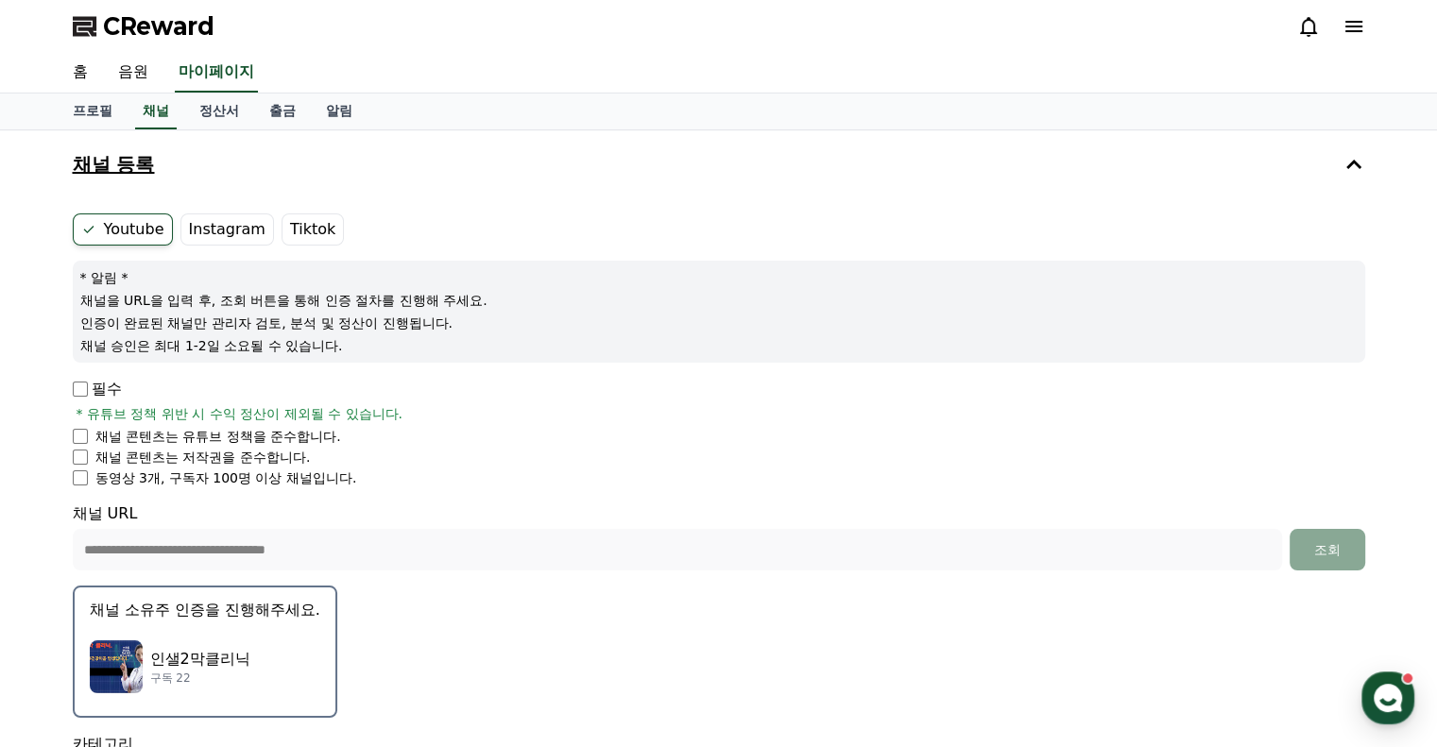
scroll to position [283, 0]
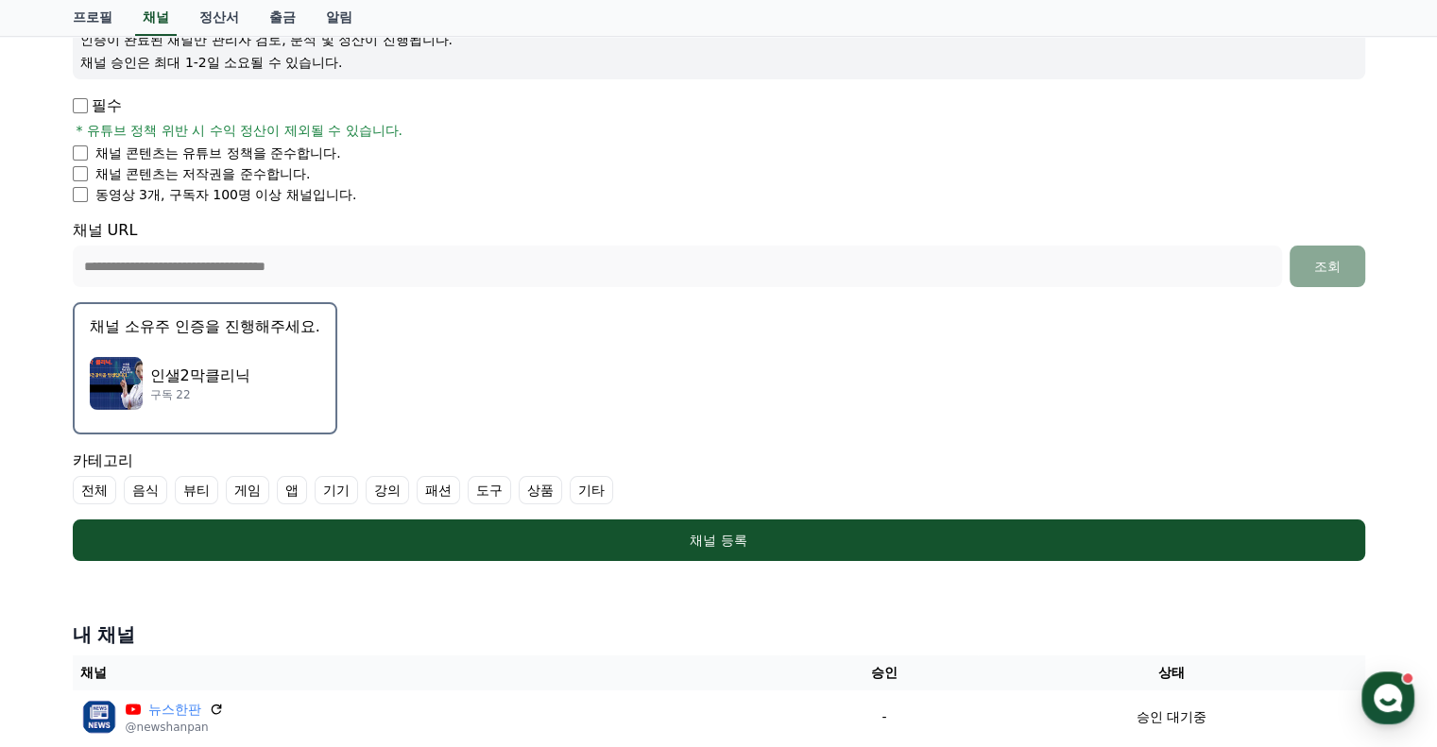
click at [196, 369] on p "인샐2막클리닉" at bounding box center [200, 376] width 100 height 23
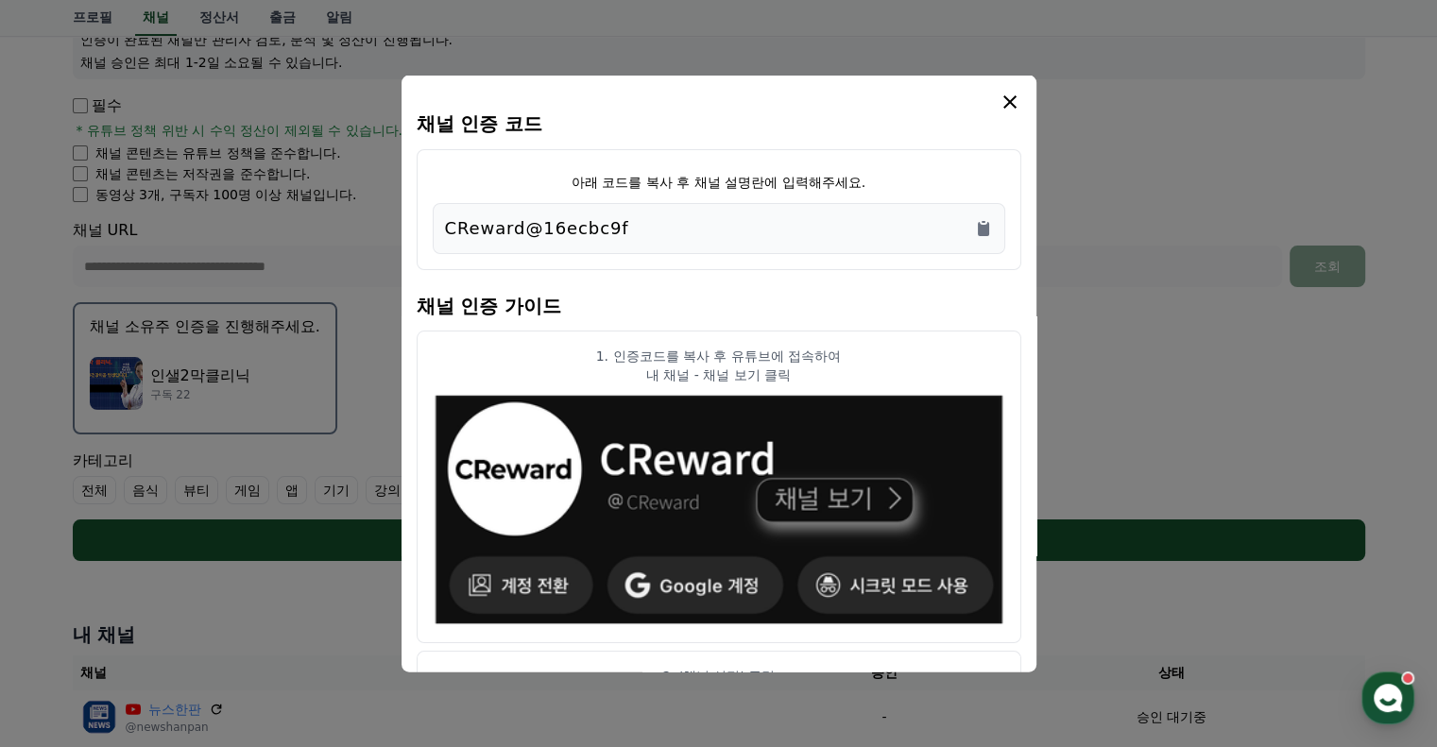
drag, startPoint x: 628, startPoint y: 227, endPoint x: 439, endPoint y: 237, distance: 189.2
click at [439, 237] on div "CReward@16ecbc9f" at bounding box center [719, 227] width 572 height 51
copy p "CReward@16ecbc9f"
click at [1006, 98] on icon "modal" at bounding box center [1009, 100] width 13 height 13
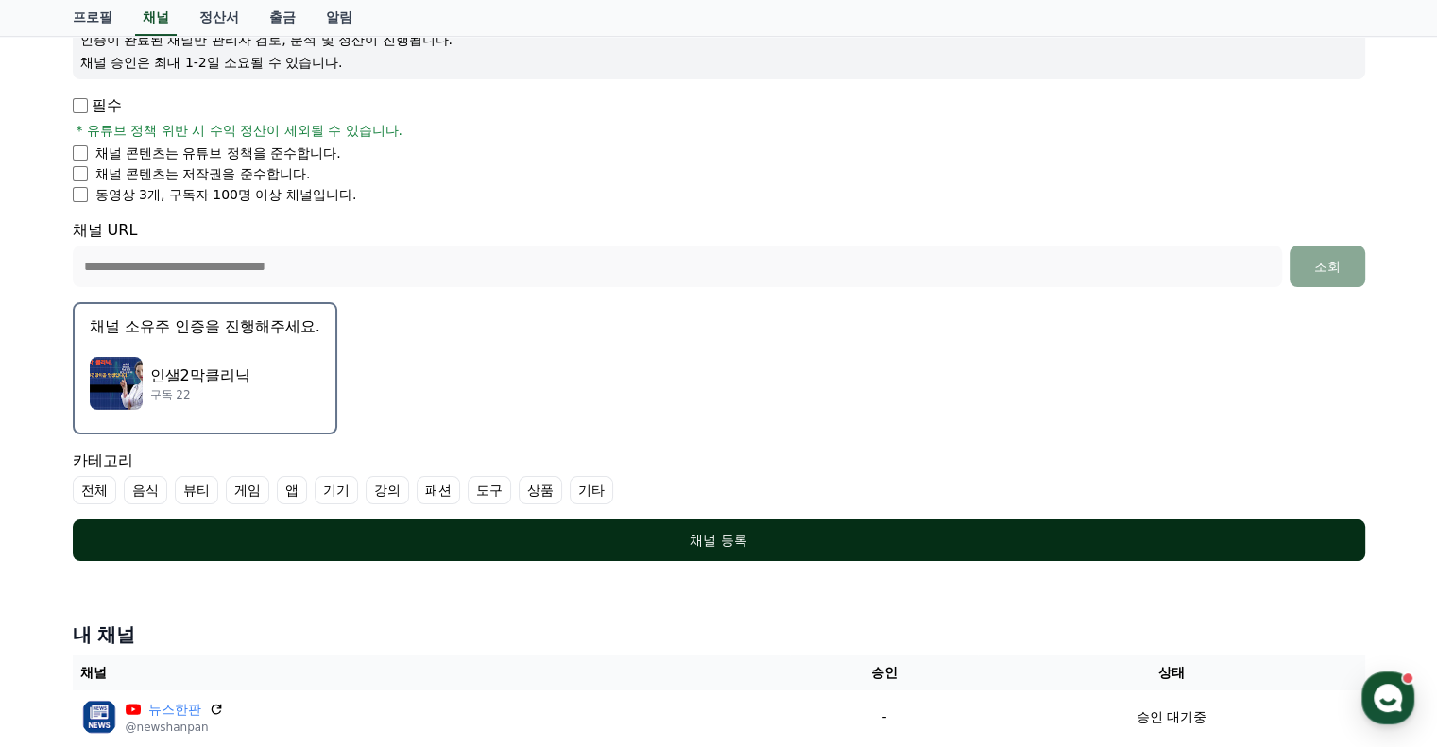
click at [704, 532] on div "채널 등록" at bounding box center [719, 540] width 1217 height 19
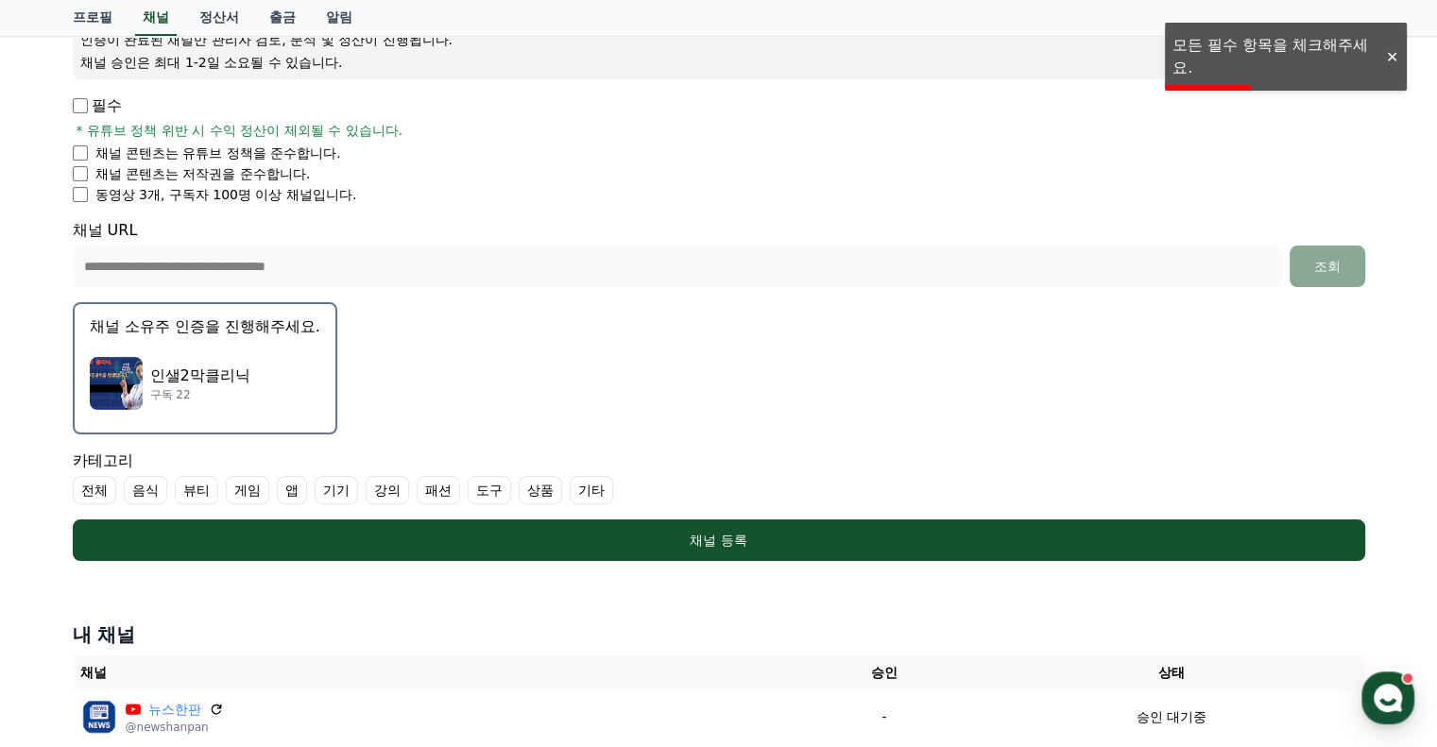
scroll to position [526, 0]
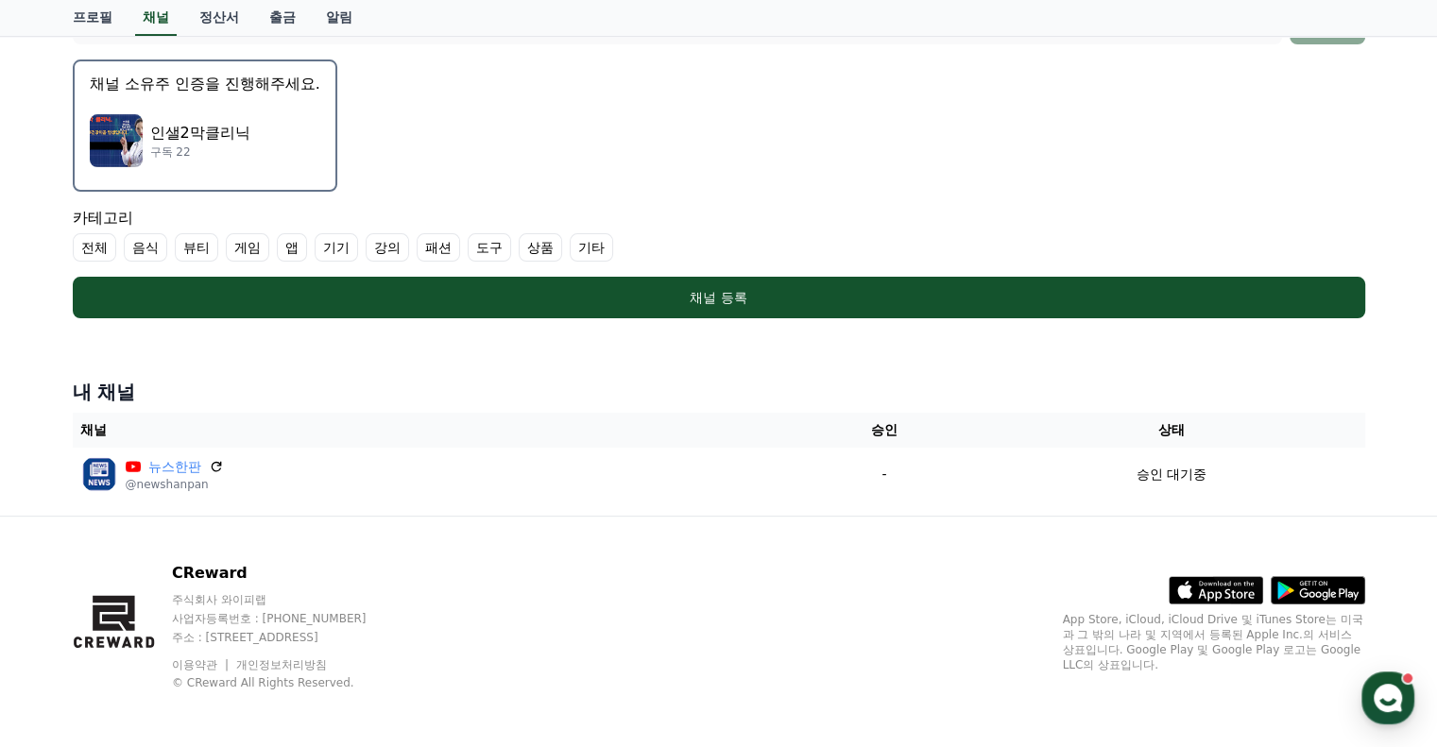
click at [586, 242] on label "기타" at bounding box center [591, 247] width 43 height 28
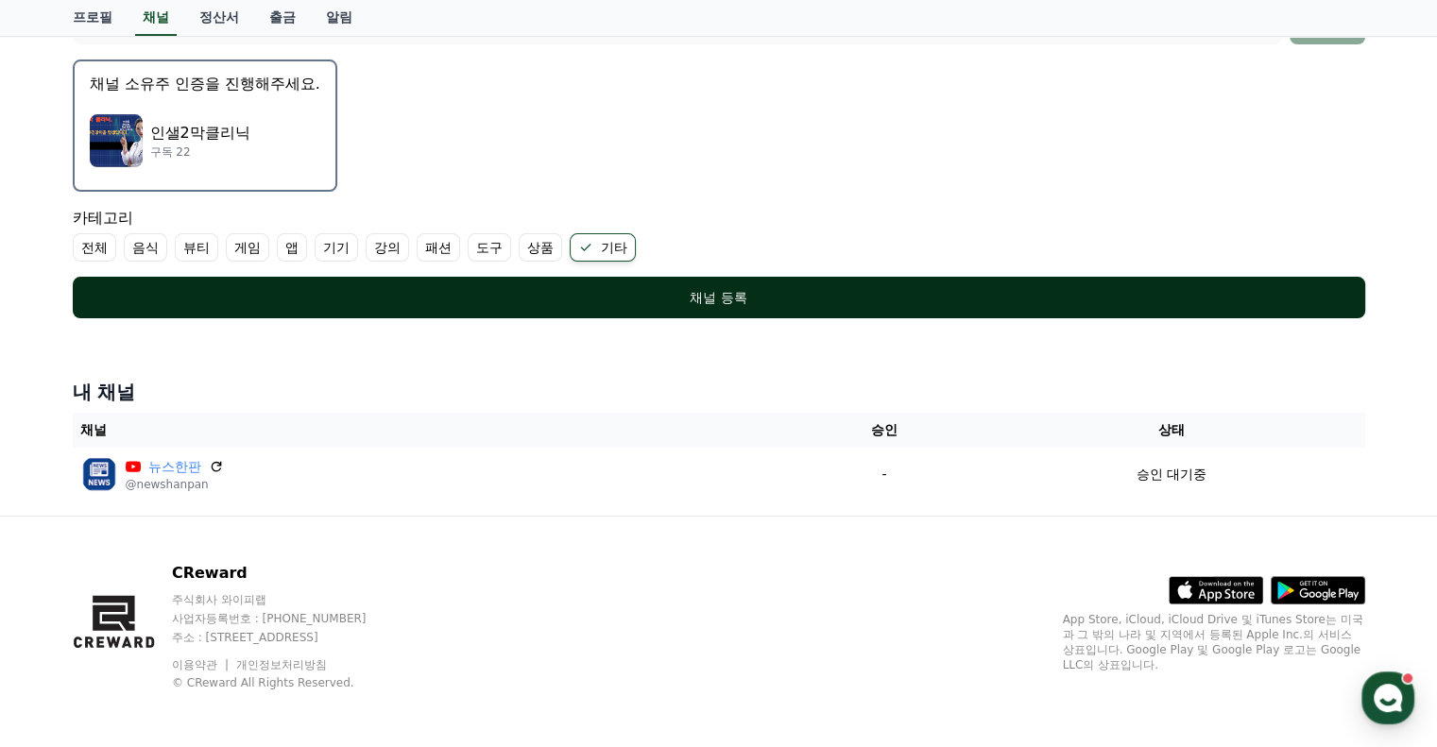
click at [722, 288] on div "채널 등록" at bounding box center [719, 297] width 1217 height 19
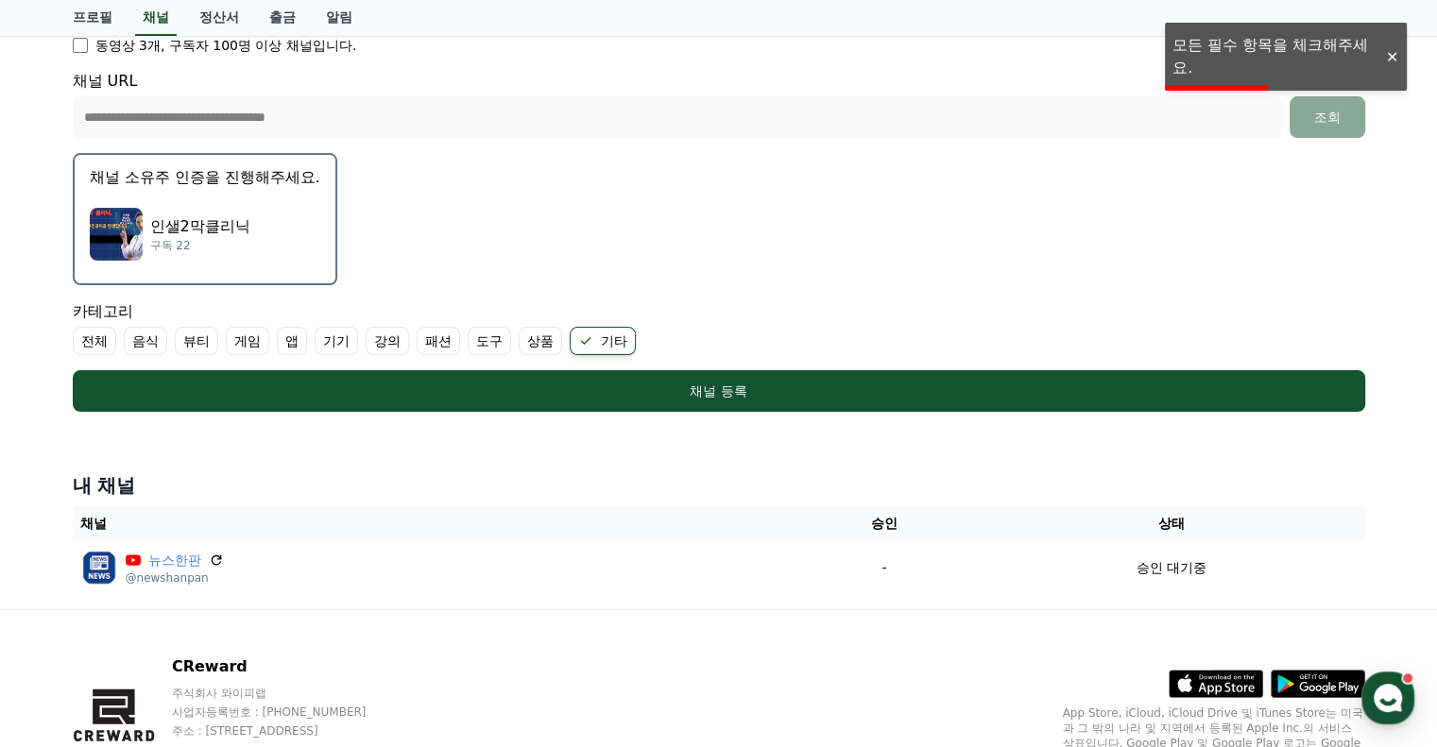
scroll to position [148, 0]
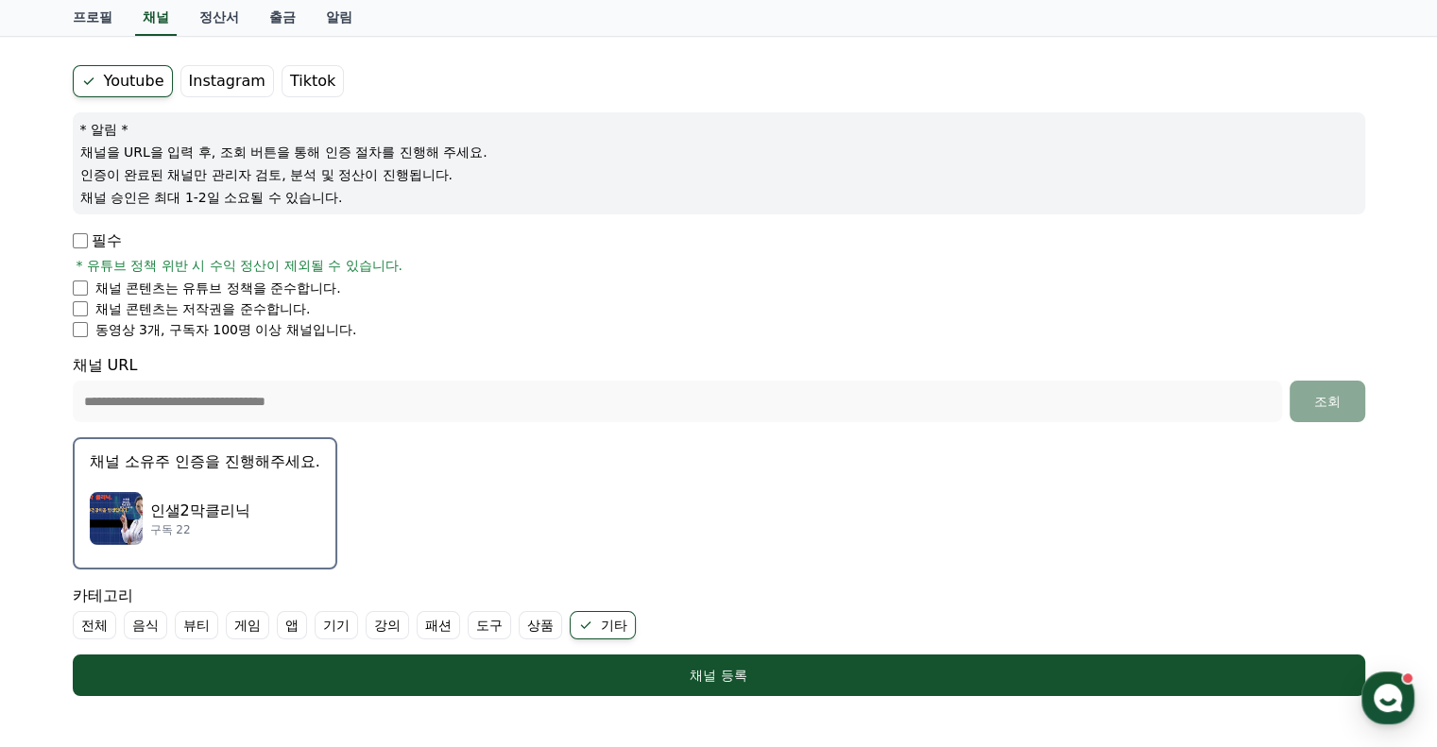
click at [80, 342] on form "**********" at bounding box center [719, 380] width 1292 height 631
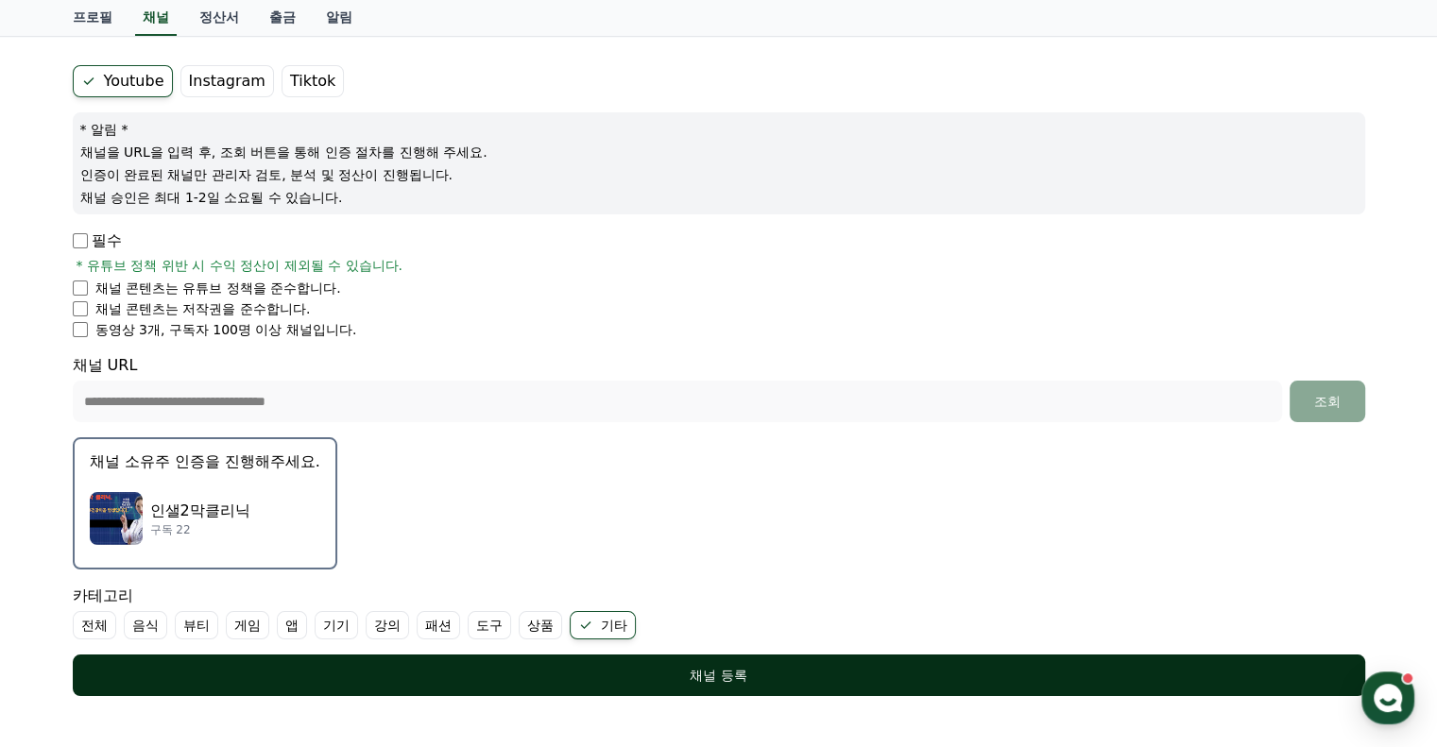
click at [840, 668] on div "채널 등록" at bounding box center [719, 675] width 1217 height 19
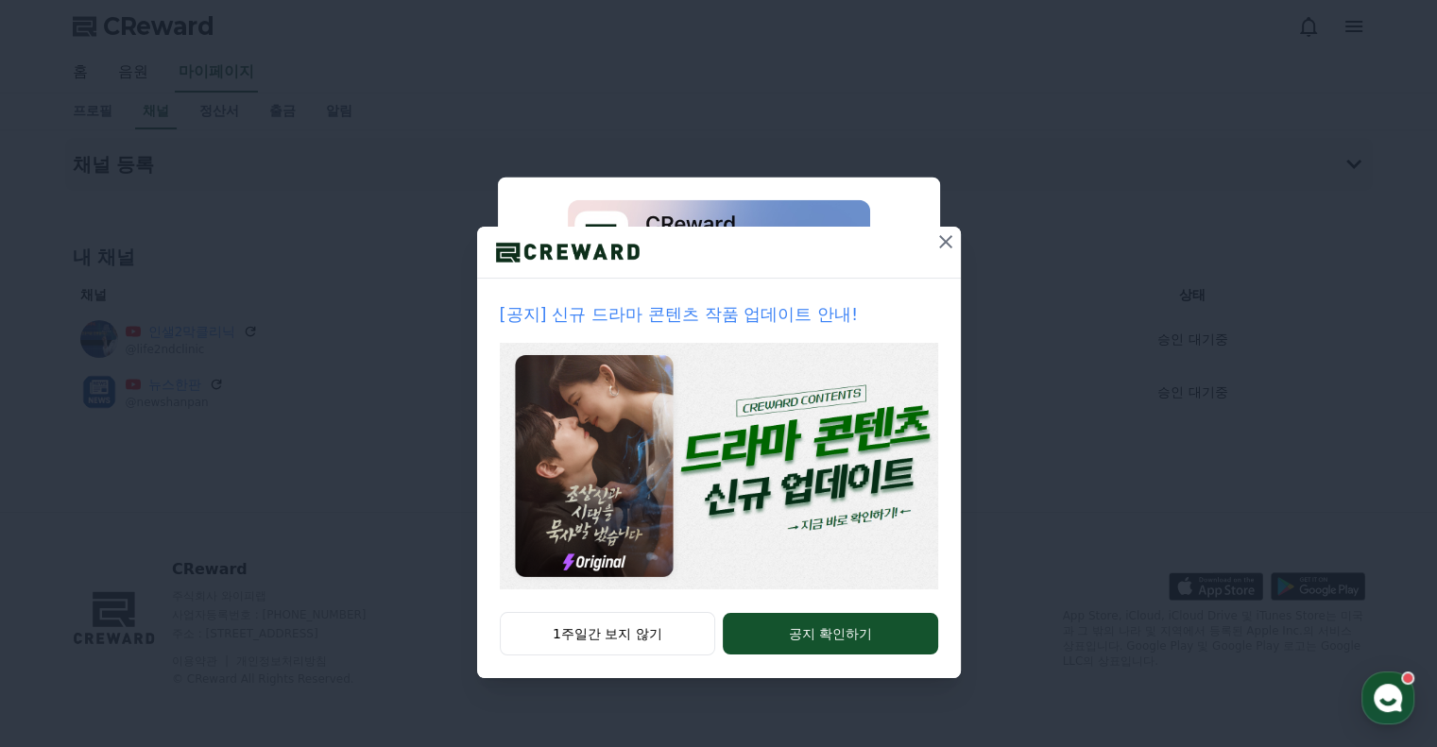
click at [945, 238] on icon at bounding box center [945, 241] width 23 height 23
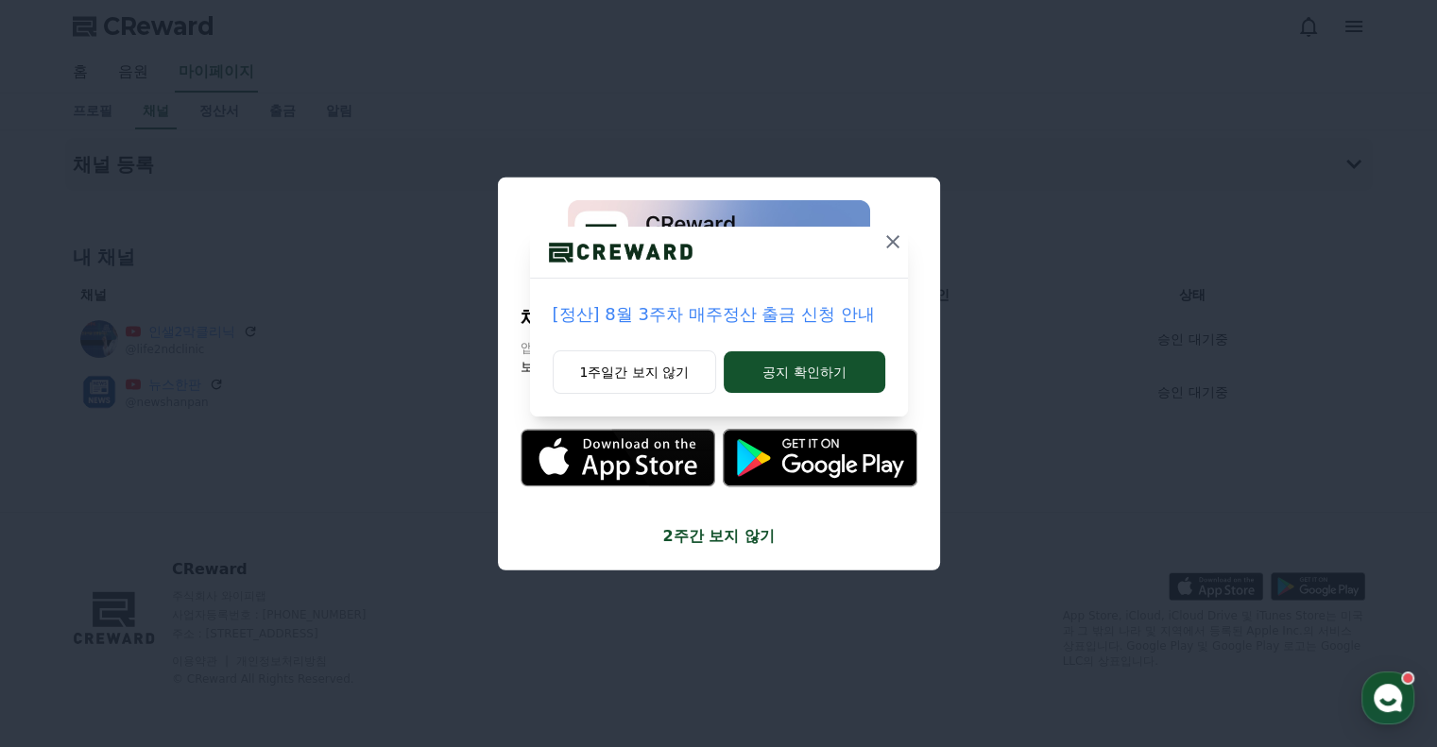
click at [894, 230] on icon at bounding box center [892, 241] width 23 height 23
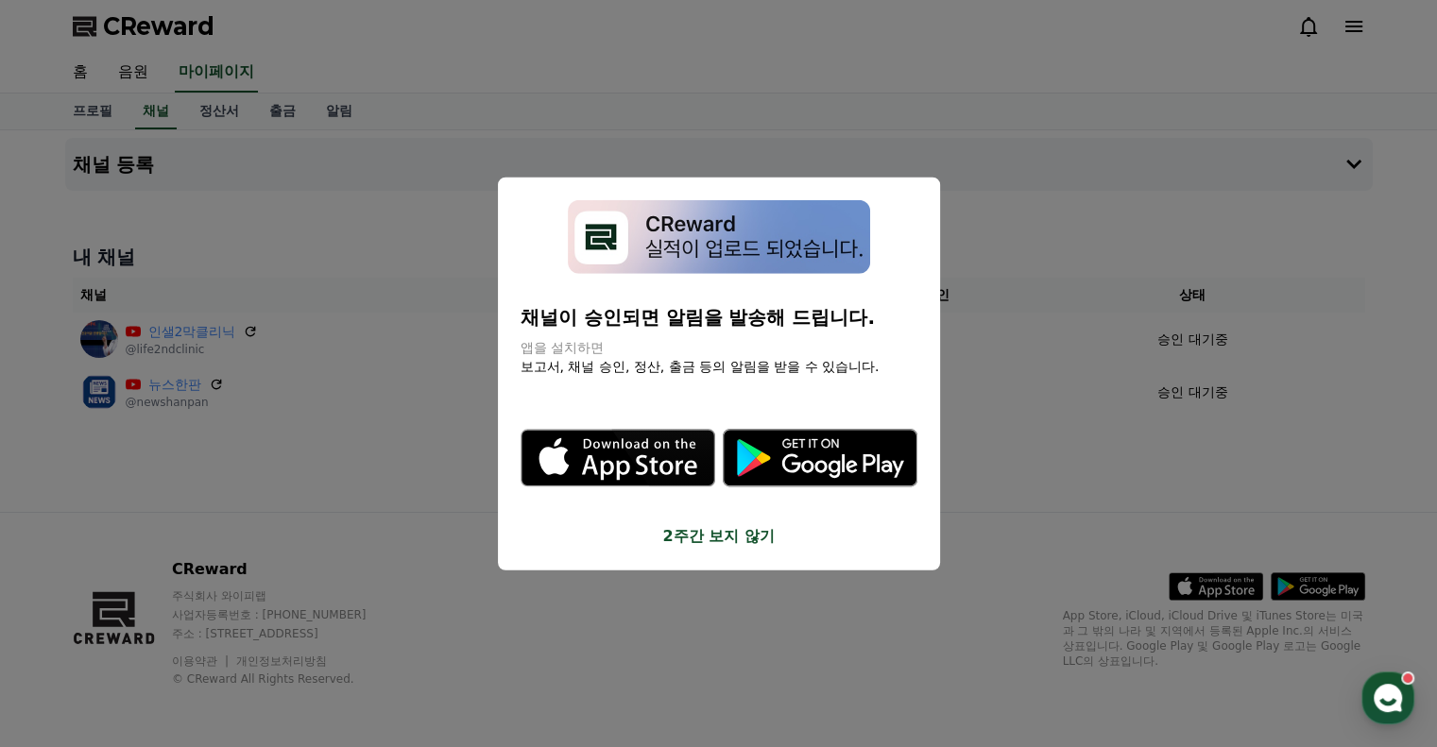
click at [757, 535] on button "2주간 보지 않기" at bounding box center [718, 536] width 397 height 23
